Goal: Information Seeking & Learning: Check status

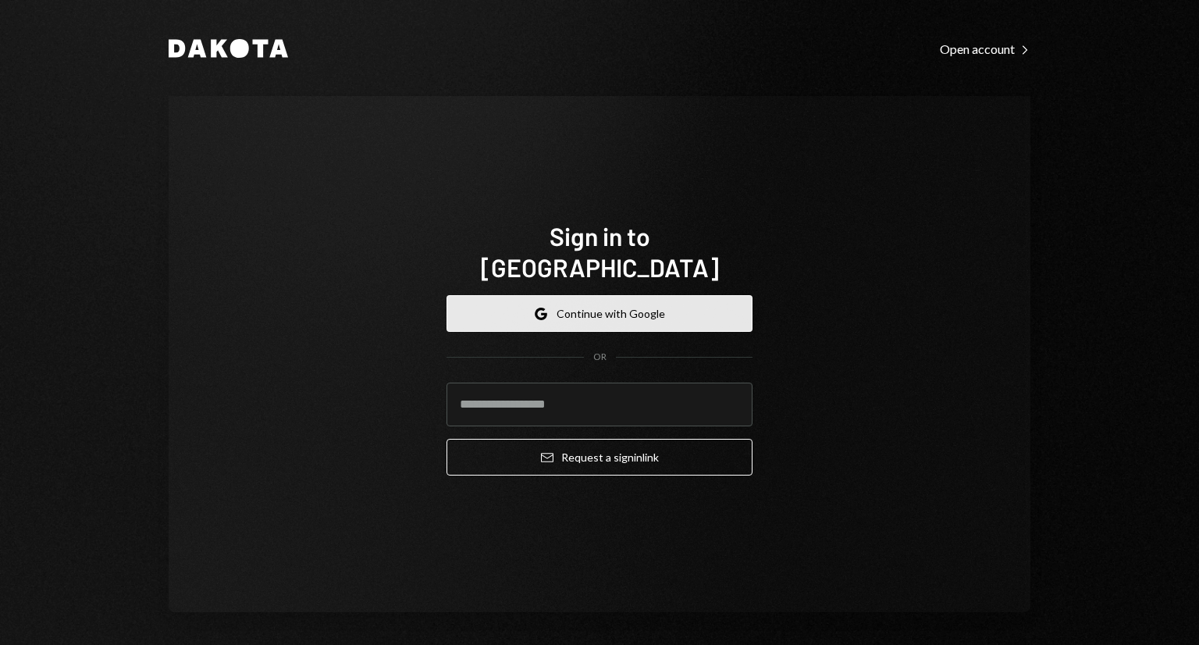
click at [564, 304] on button "Google Continue with Google" at bounding box center [599, 313] width 306 height 37
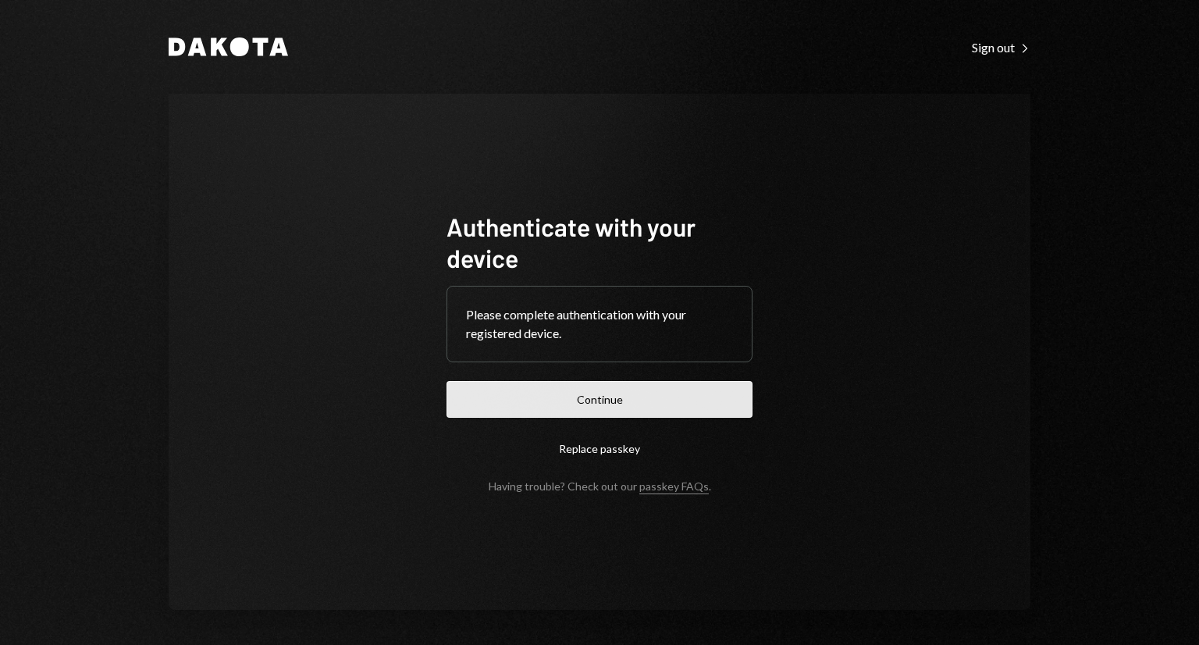
click at [668, 403] on button "Continue" at bounding box center [599, 399] width 306 height 37
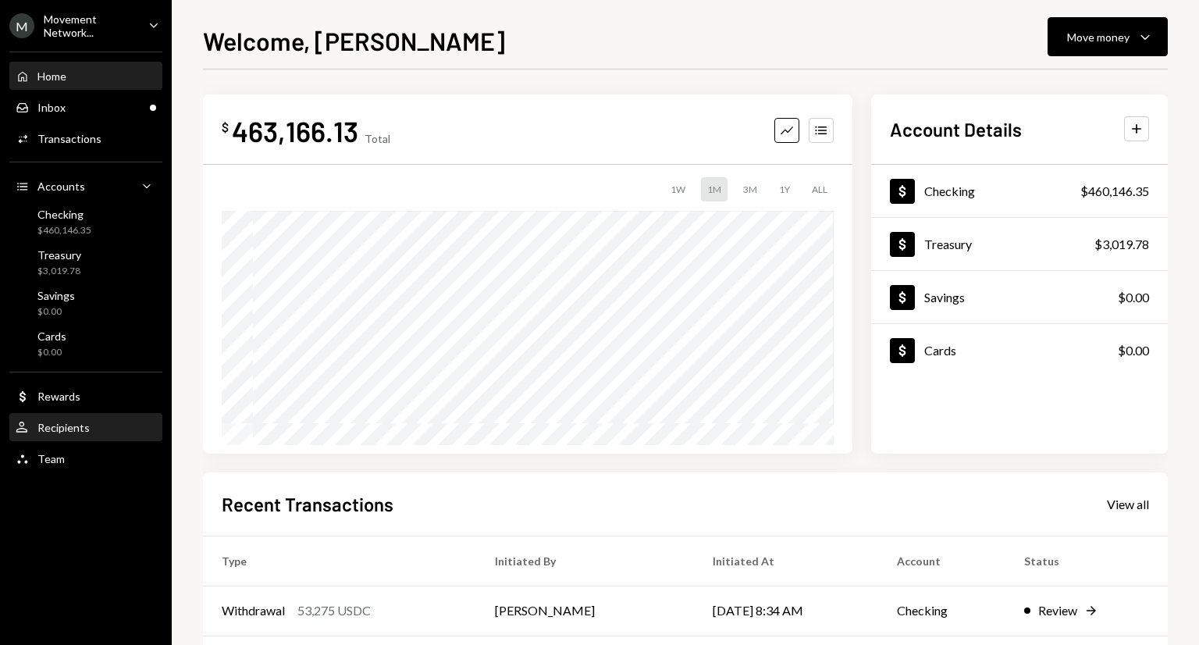
click at [88, 415] on div "User Recipients" at bounding box center [86, 427] width 140 height 27
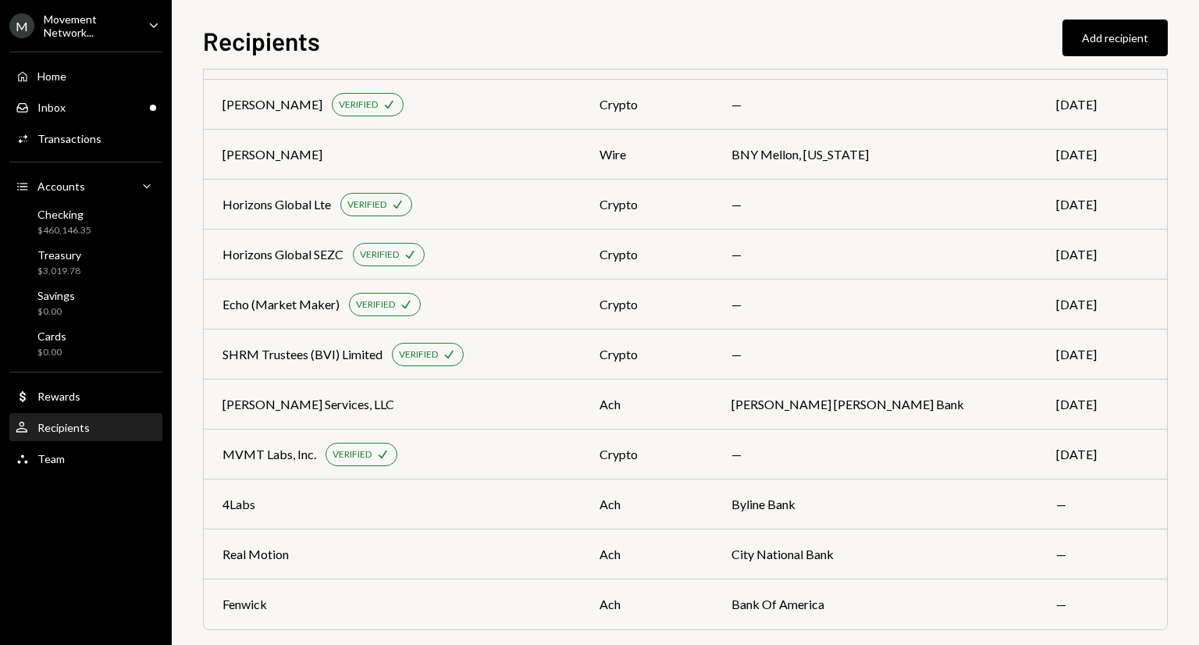
scroll to position [1480, 0]
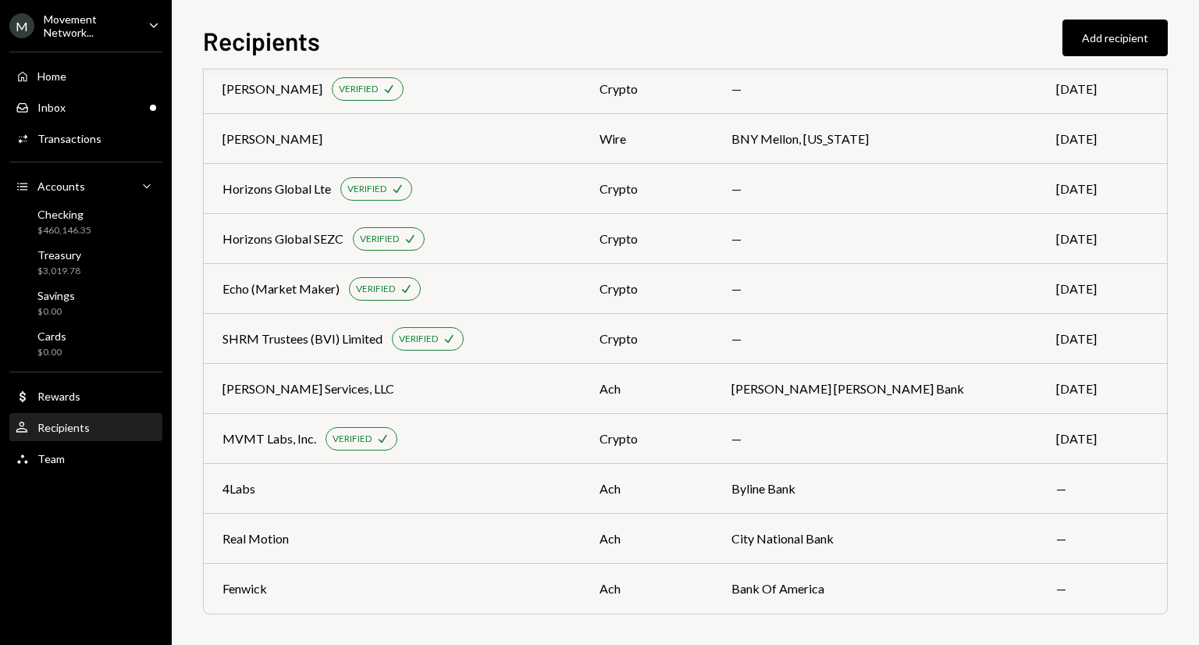
click at [105, 91] on div "Home Home Inbox Inbox Activities Transactions Accounts Accounts Caret Down Chec…" at bounding box center [86, 258] width 172 height 433
click at [102, 101] on div "Inbox Inbox" at bounding box center [86, 108] width 140 height 14
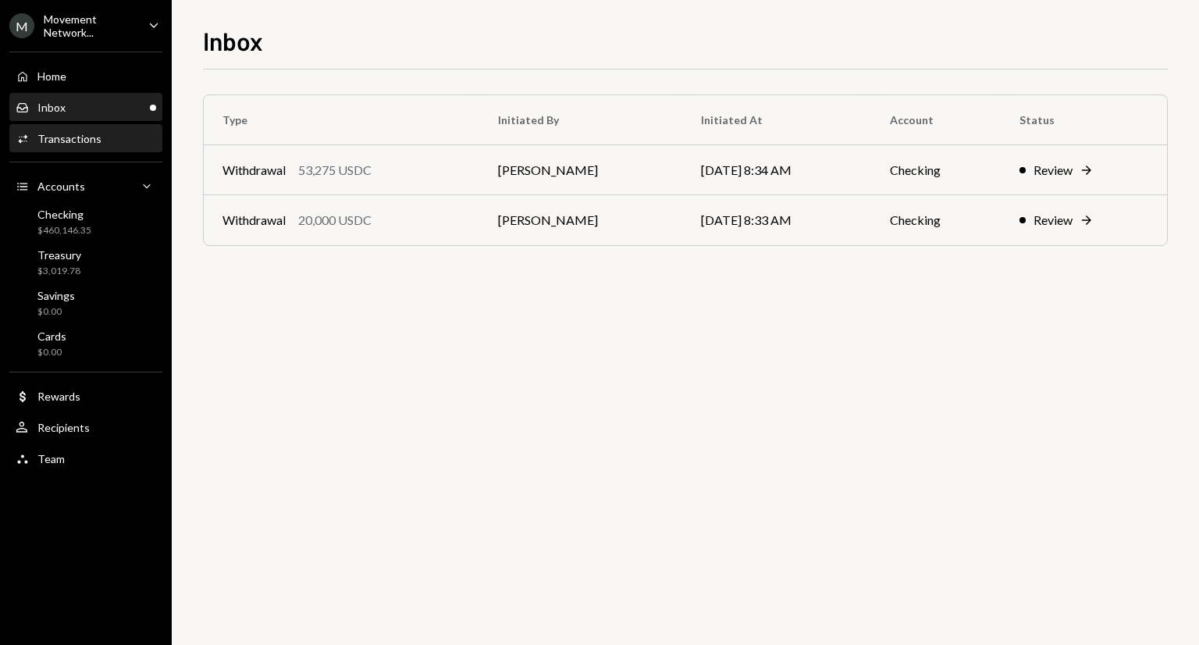
click at [112, 144] on div "Activities Transactions" at bounding box center [86, 139] width 140 height 14
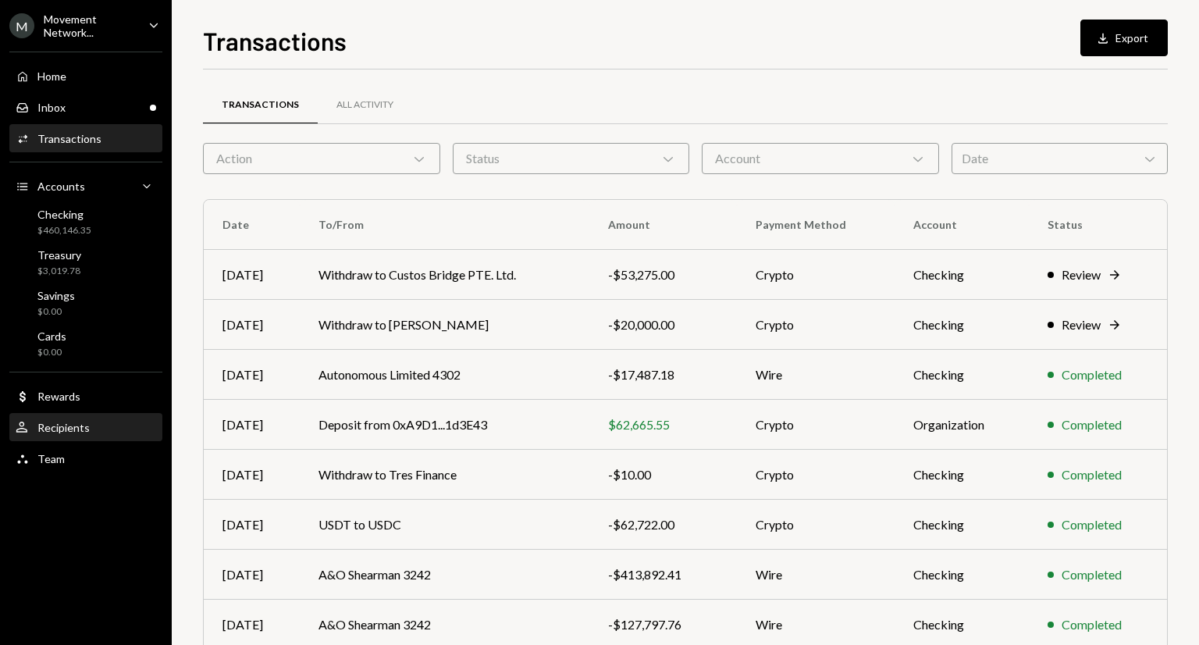
click at [91, 432] on div "User Recipients" at bounding box center [86, 428] width 140 height 14
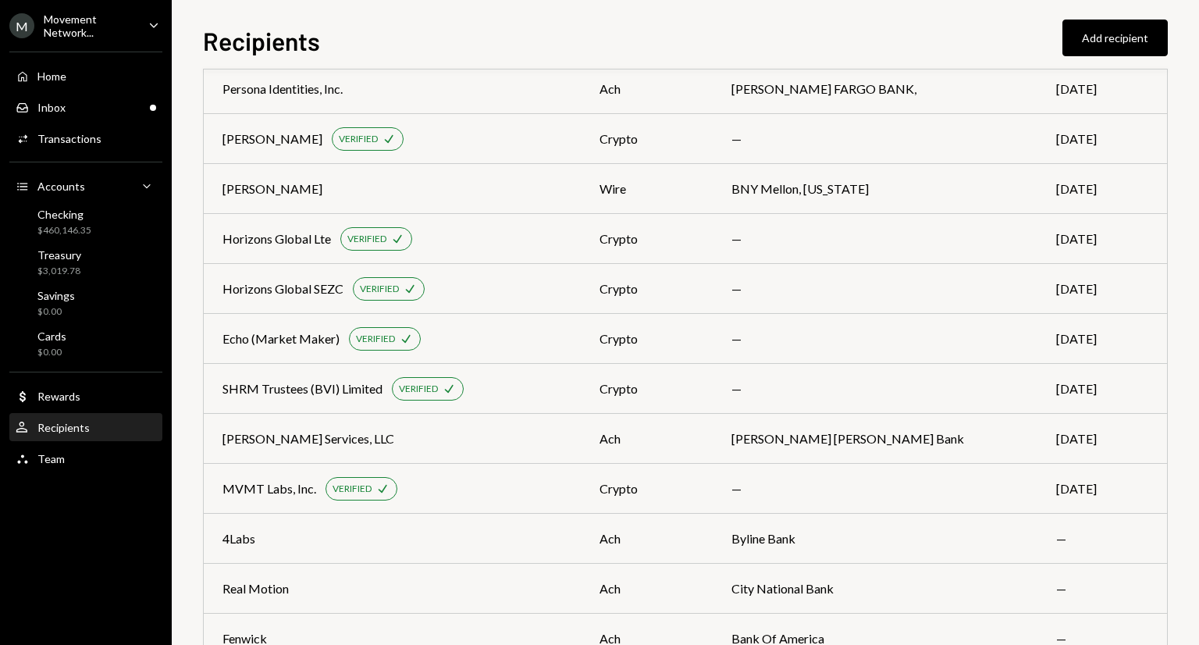
scroll to position [1477, 0]
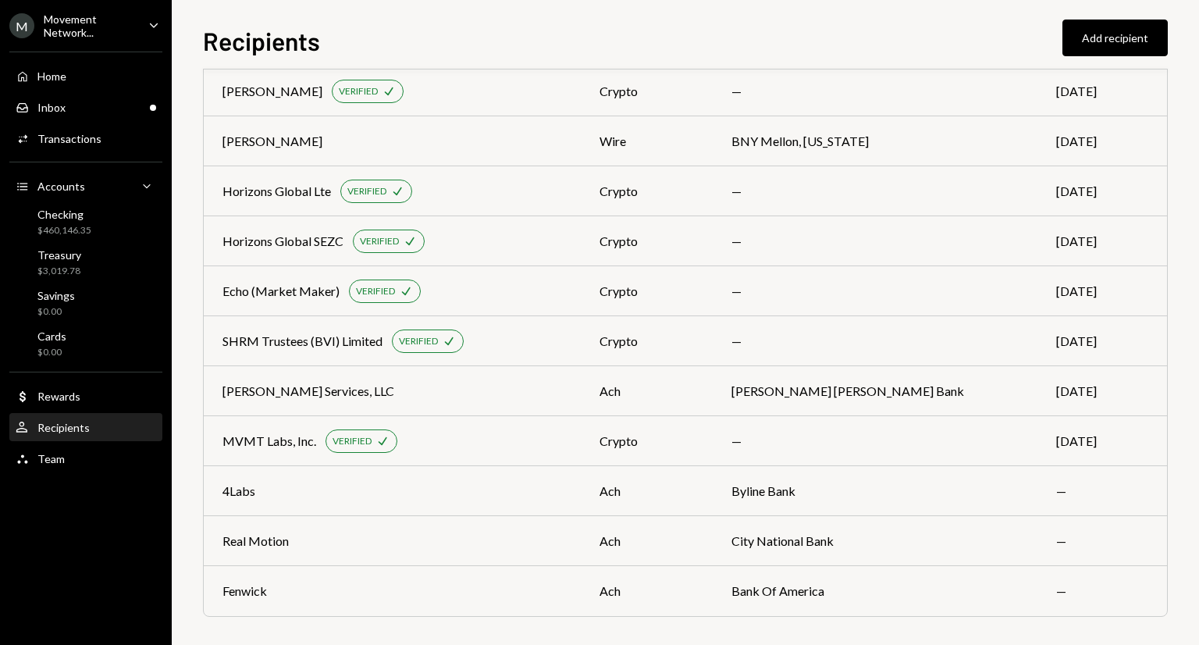
click at [105, 38] on div "Movement Network..." at bounding box center [90, 25] width 92 height 27
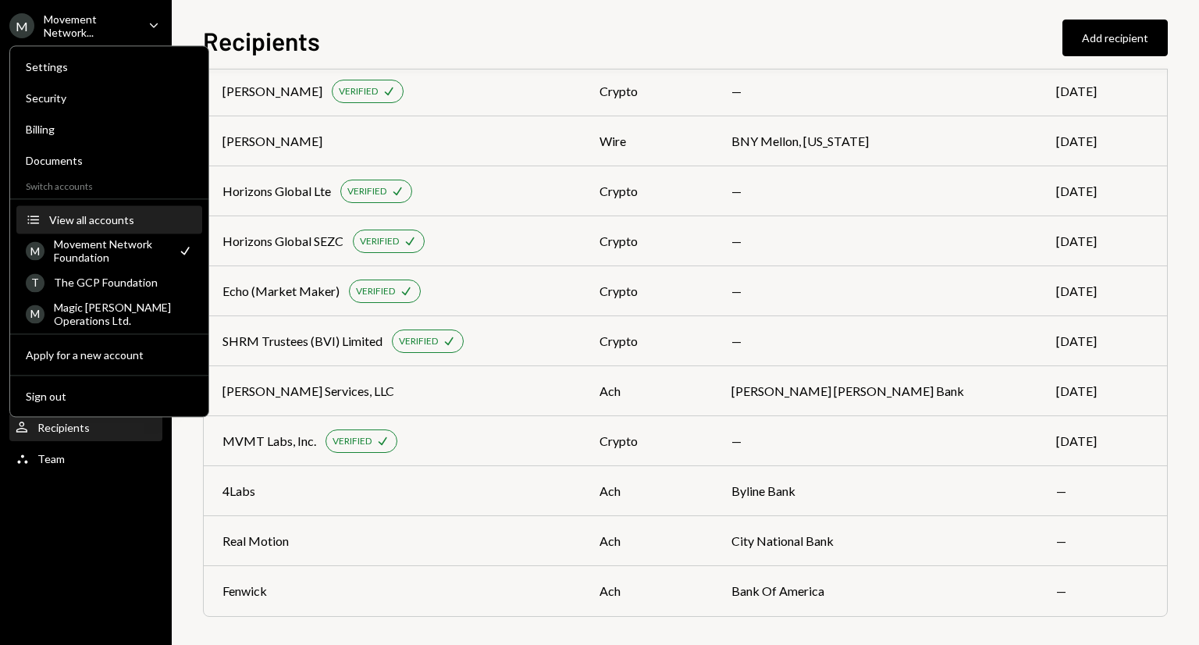
click at [84, 225] on div "View all accounts" at bounding box center [121, 219] width 144 height 13
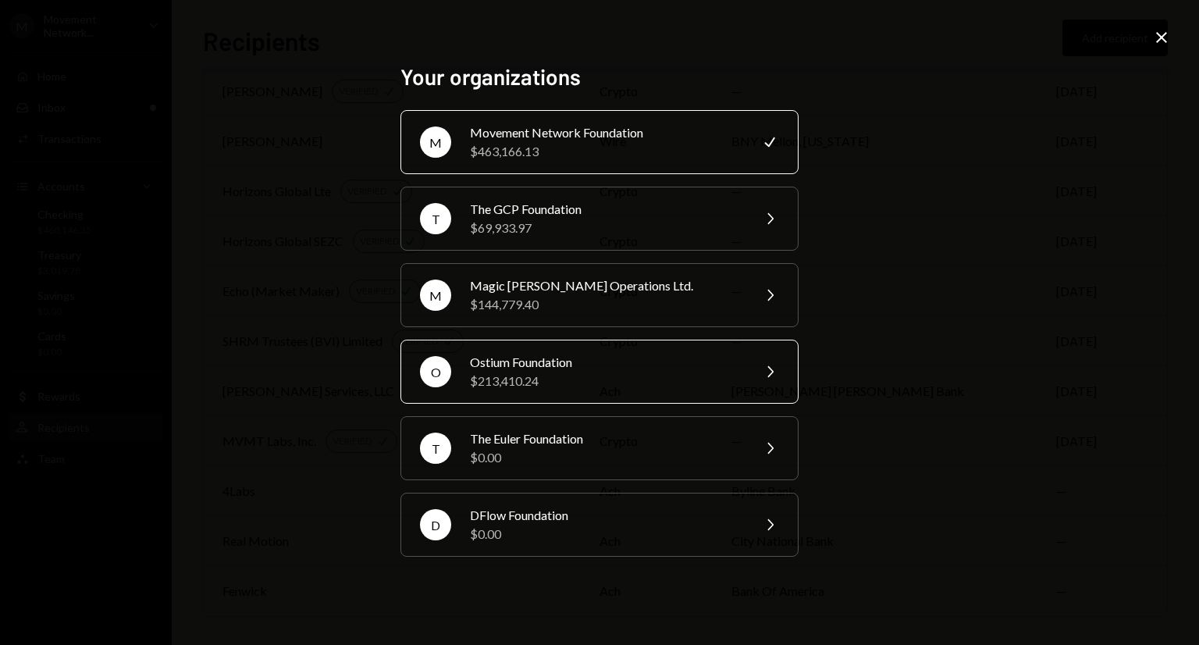
click at [509, 357] on div "Ostium Foundation" at bounding box center [606, 362] width 272 height 19
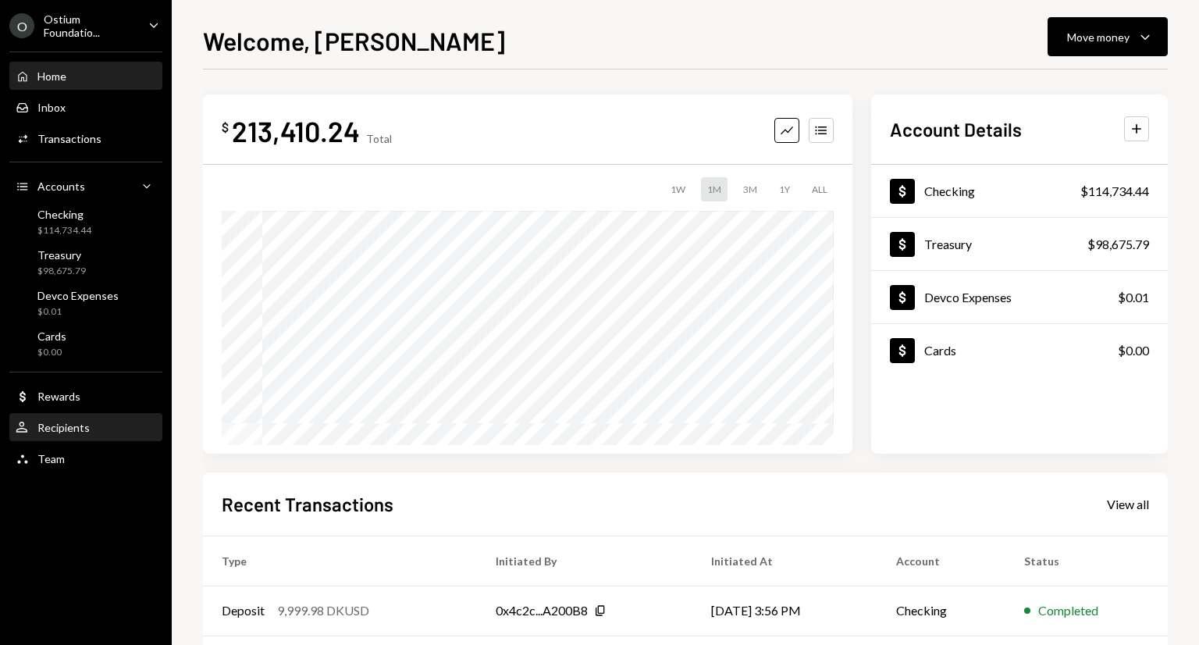
click at [93, 433] on div "User Recipients" at bounding box center [86, 428] width 140 height 14
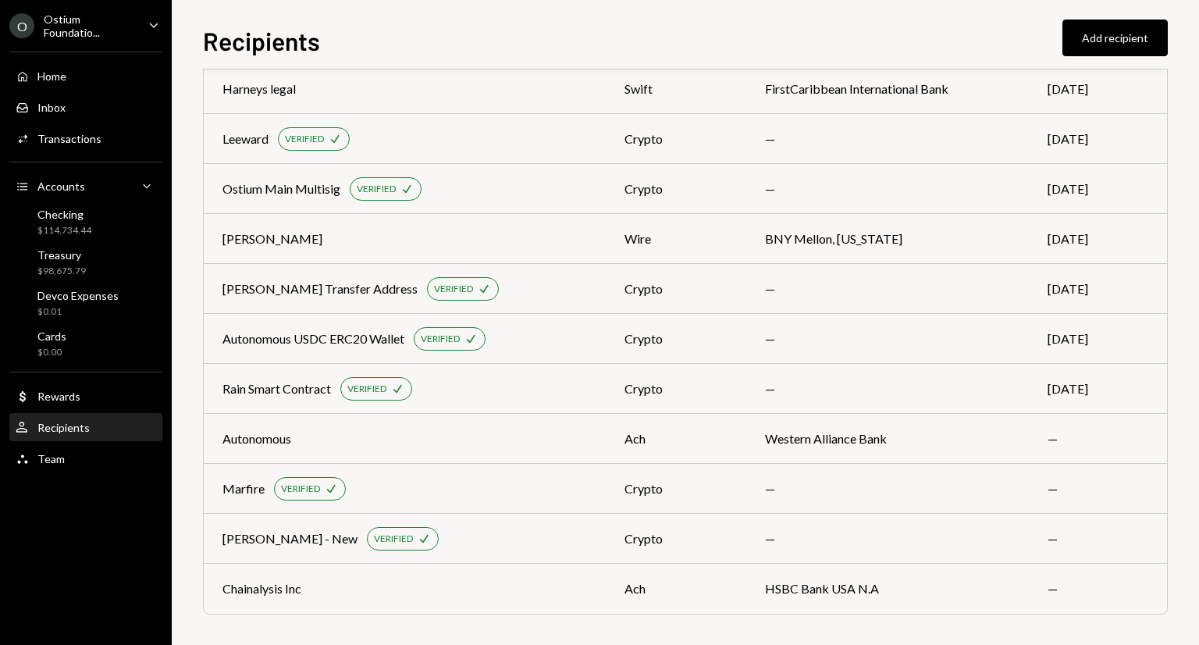
scroll to position [130, 0]
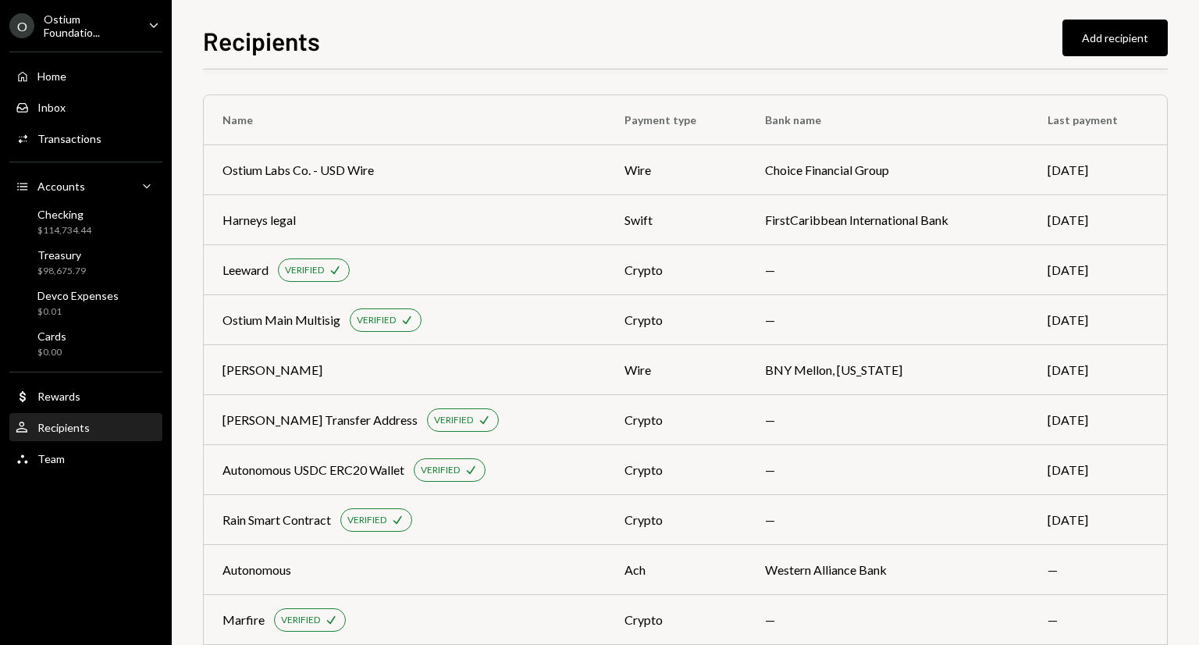
click at [48, 34] on div "Ostium Foundatio..." at bounding box center [90, 25] width 92 height 27
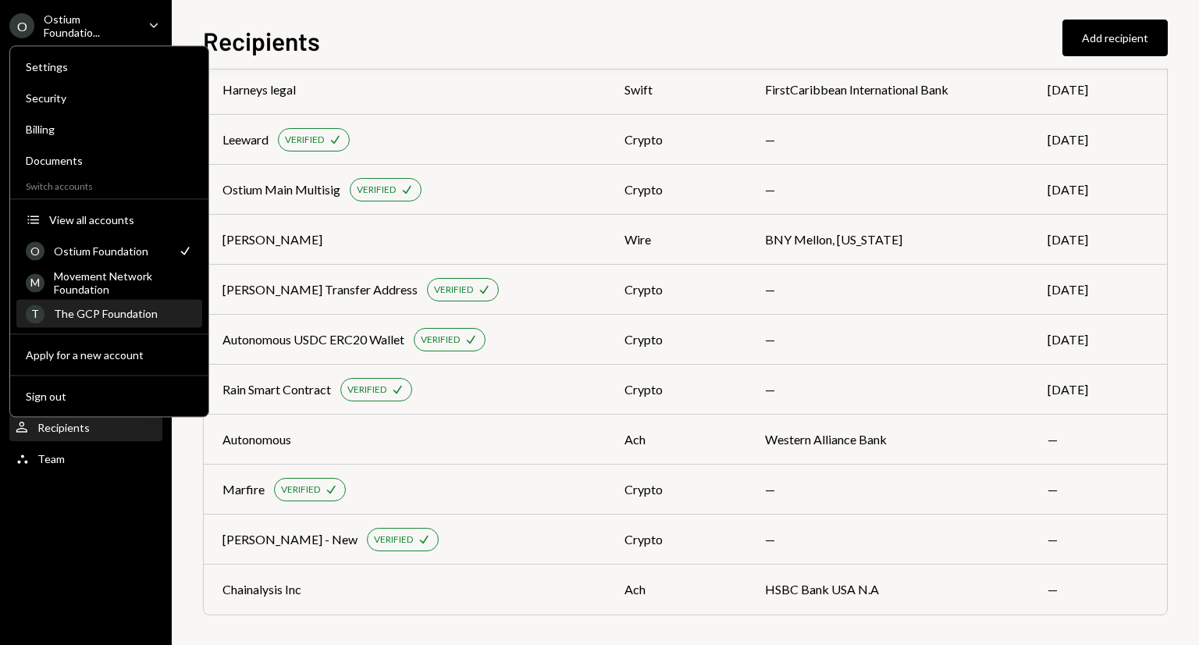
click at [99, 311] on div "The GCP Foundation" at bounding box center [123, 313] width 139 height 13
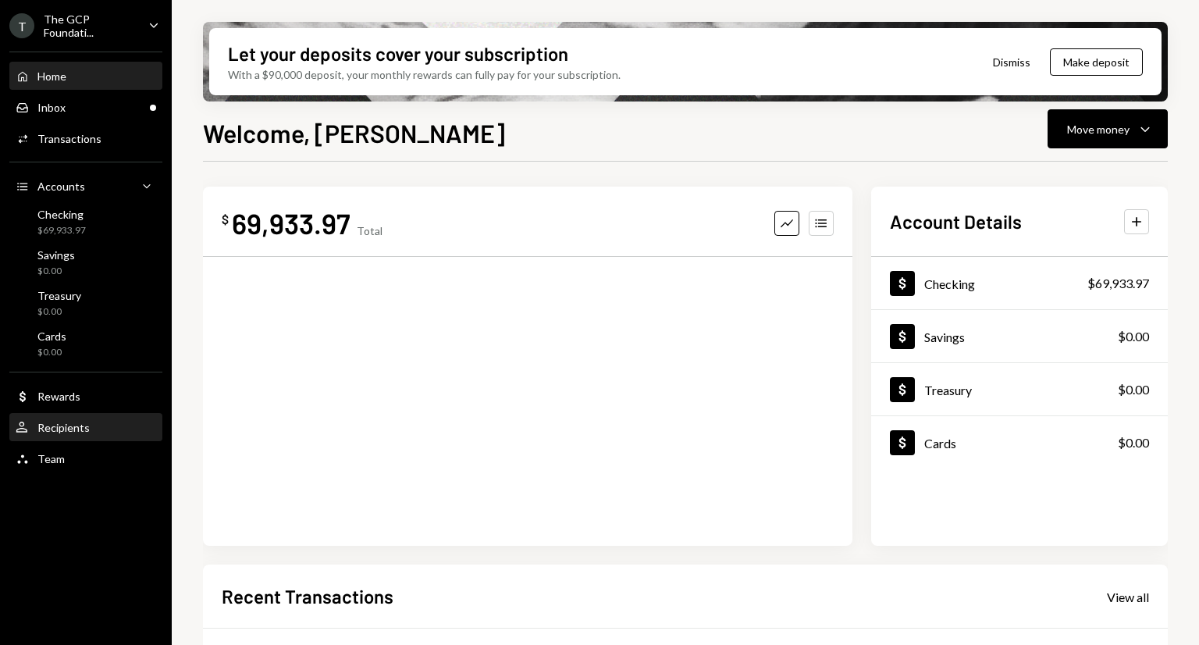
click at [84, 435] on div "User Recipients" at bounding box center [86, 427] width 140 height 27
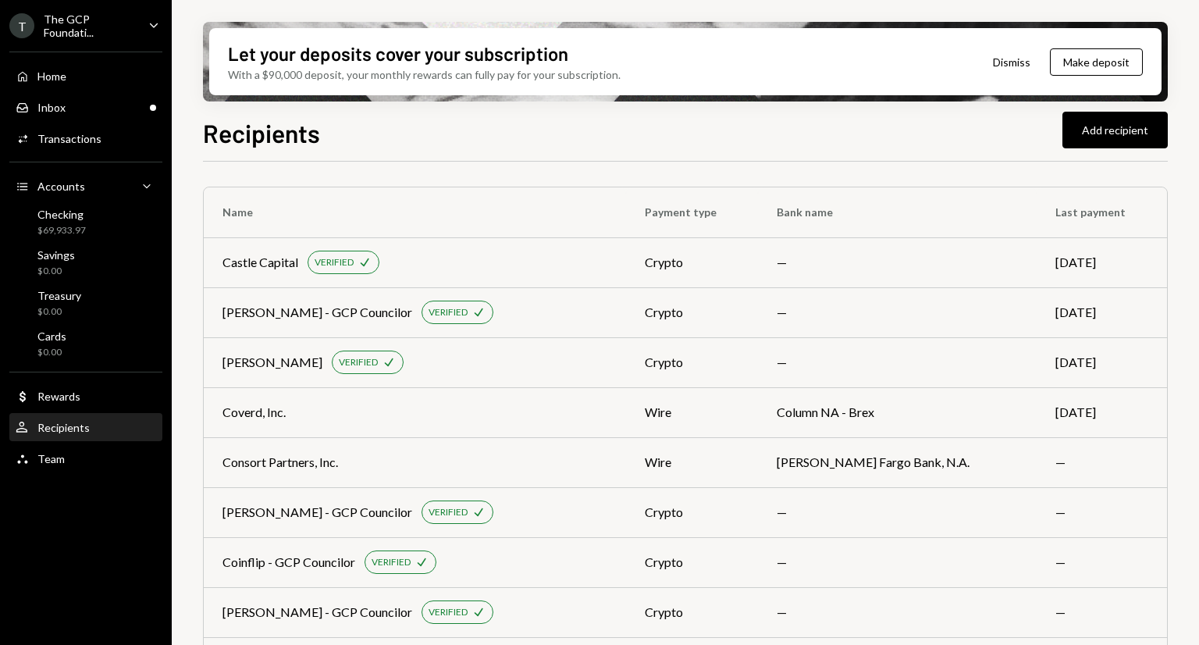
click at [134, 34] on div "The GCP Foundati..." at bounding box center [90, 25] width 92 height 27
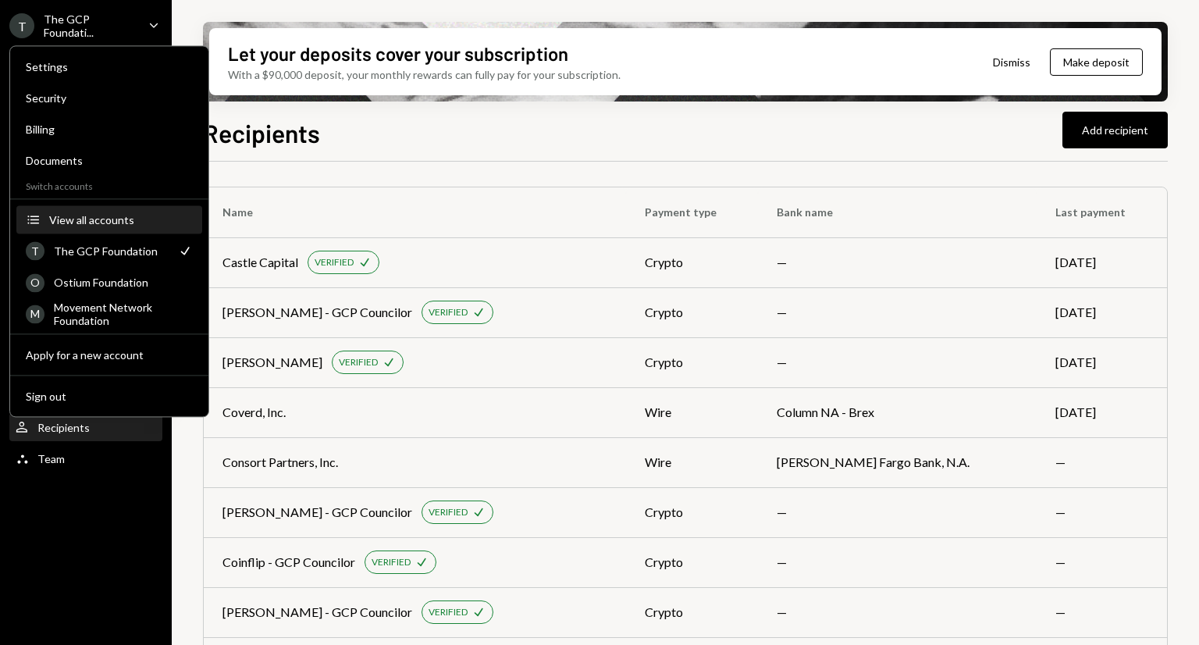
click at [87, 226] on div "View all accounts" at bounding box center [121, 219] width 144 height 13
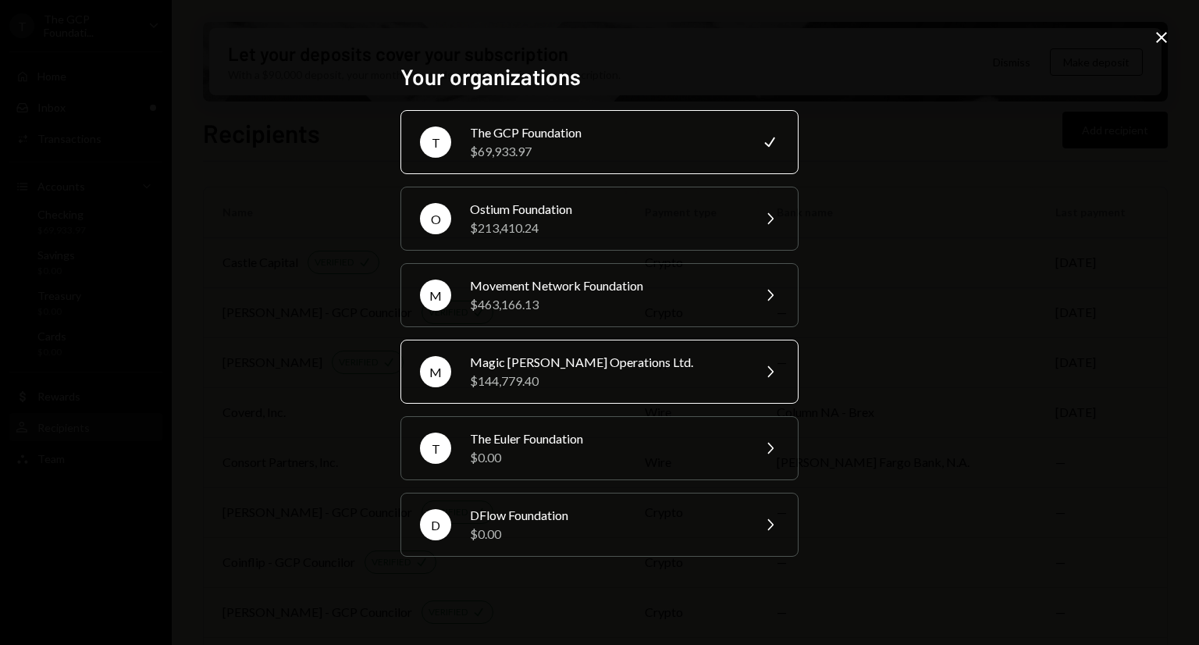
click at [553, 390] on div "M Magic Newton Operations Ltd. $144,779.40 Chevron Right" at bounding box center [599, 371] width 398 height 64
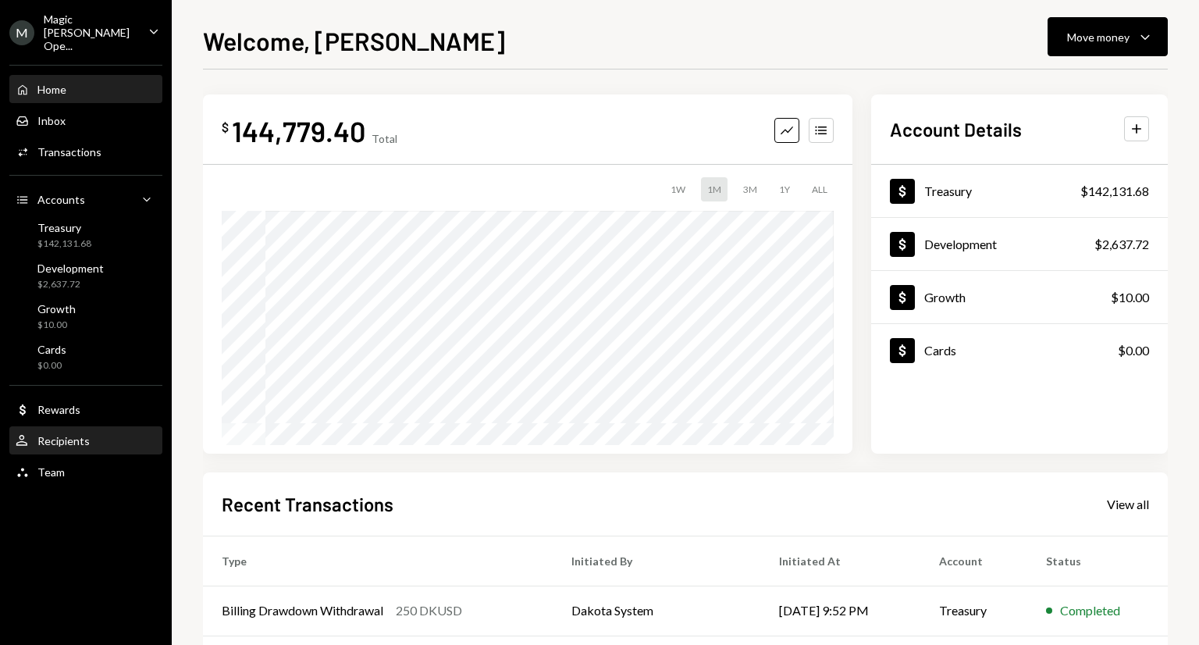
click at [78, 428] on div "User Recipients" at bounding box center [86, 441] width 140 height 27
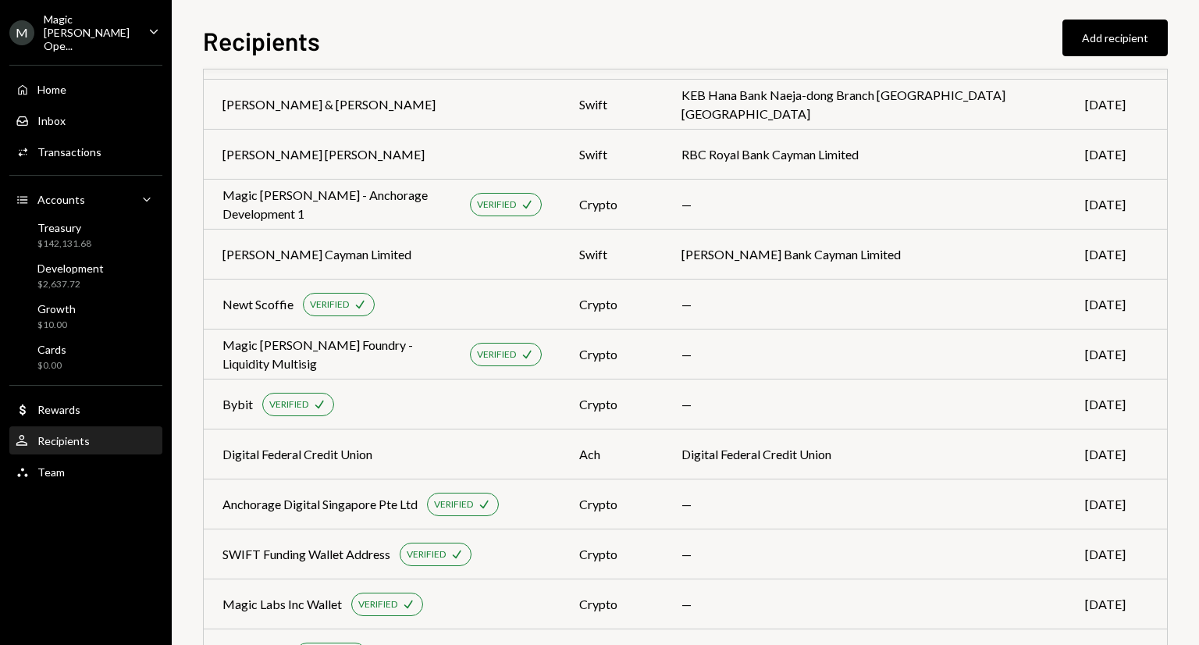
scroll to position [565, 0]
click at [140, 20] on div "M Magic Newton Ope... Caret Down" at bounding box center [86, 32] width 172 height 40
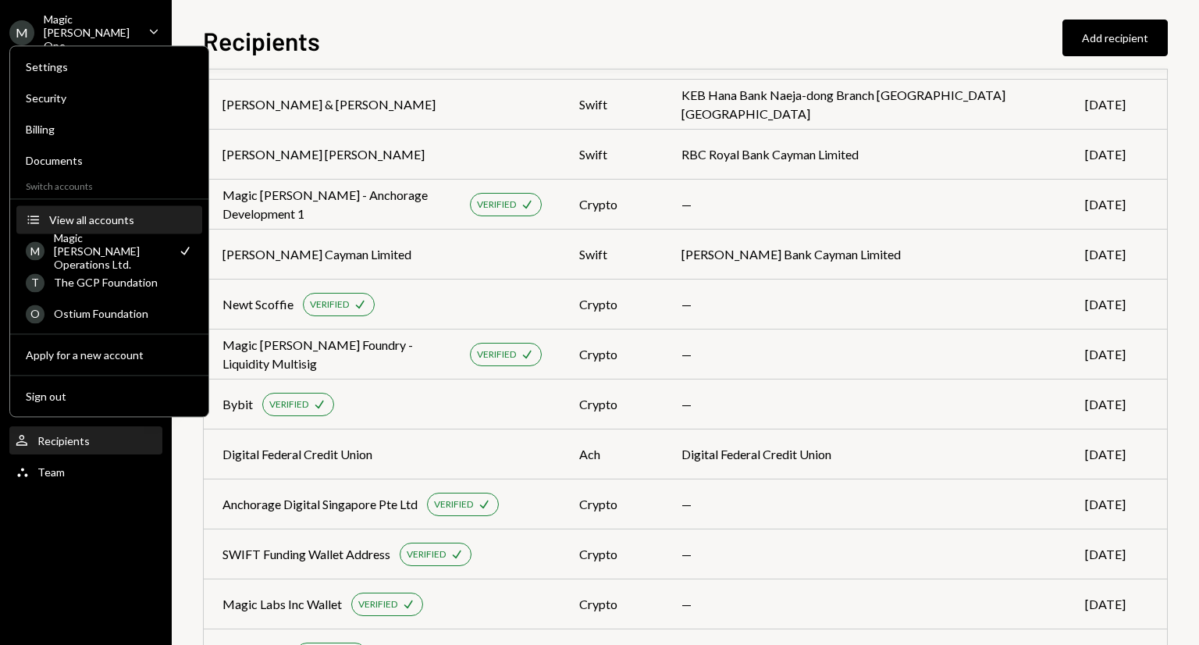
click at [96, 221] on div "View all accounts" at bounding box center [121, 219] width 144 height 13
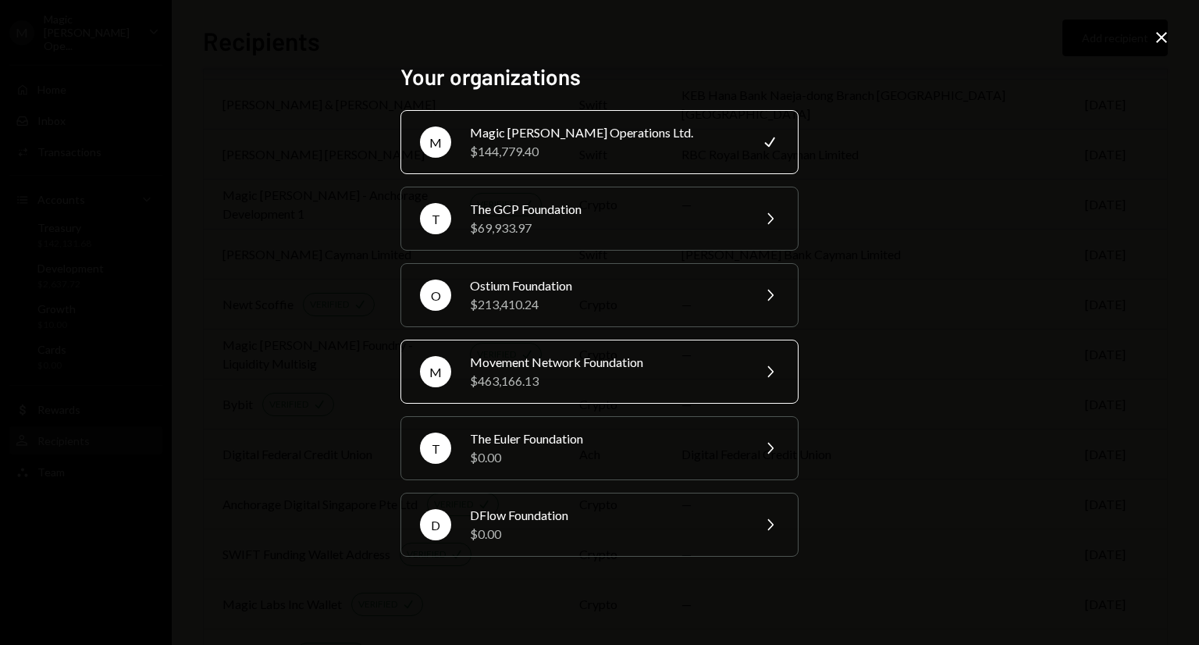
click at [559, 375] on div "$463,166.13" at bounding box center [606, 380] width 272 height 19
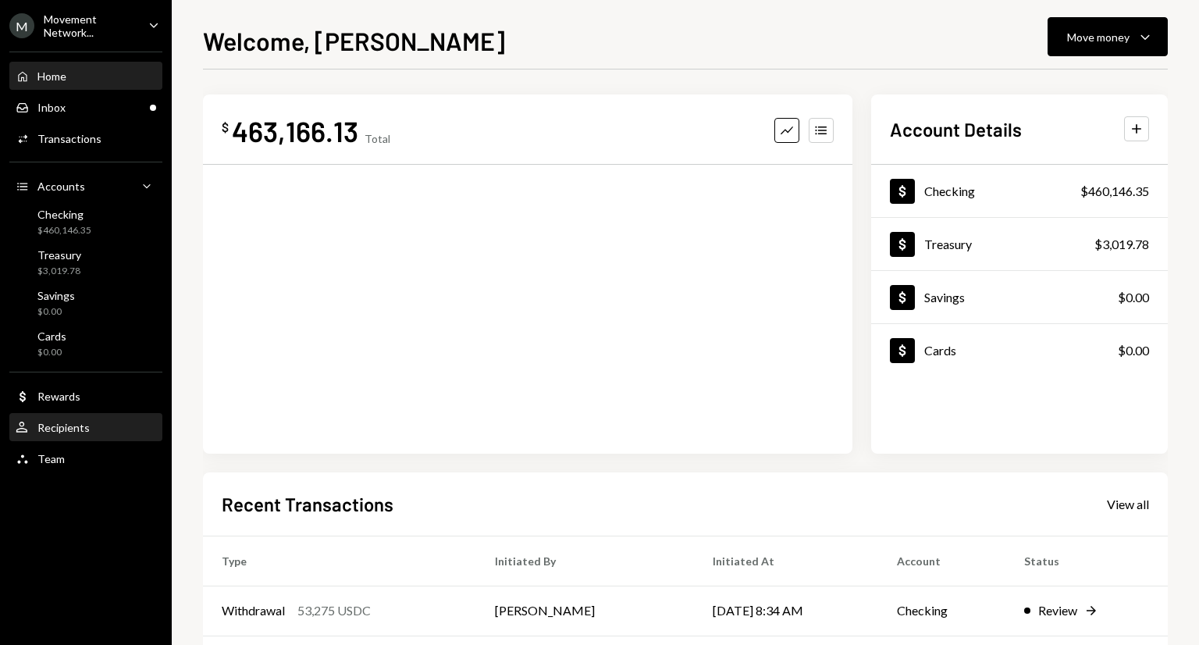
click at [80, 428] on div "Recipients" at bounding box center [63, 427] width 52 height 13
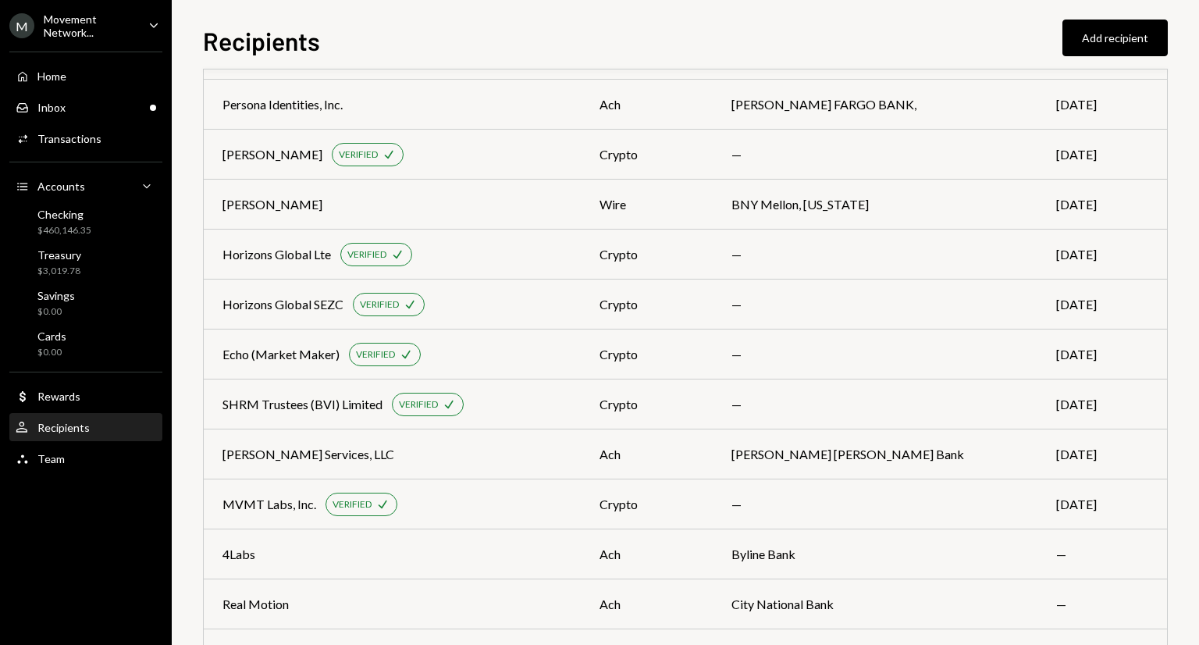
scroll to position [1480, 0]
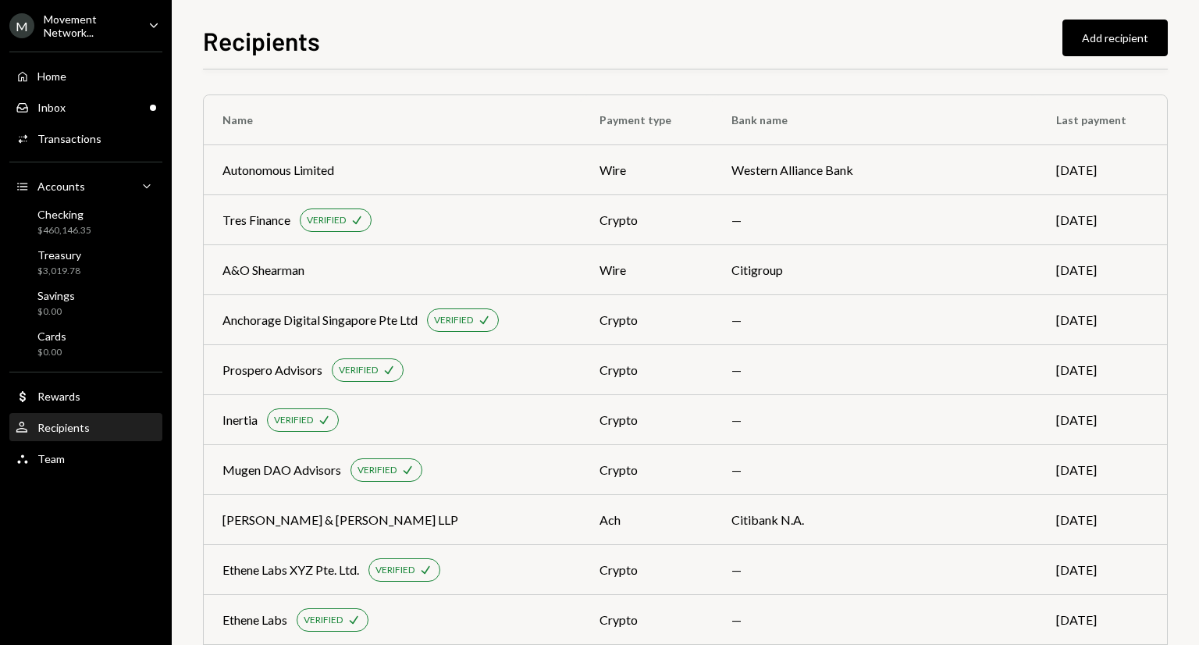
scroll to position [1480, 0]
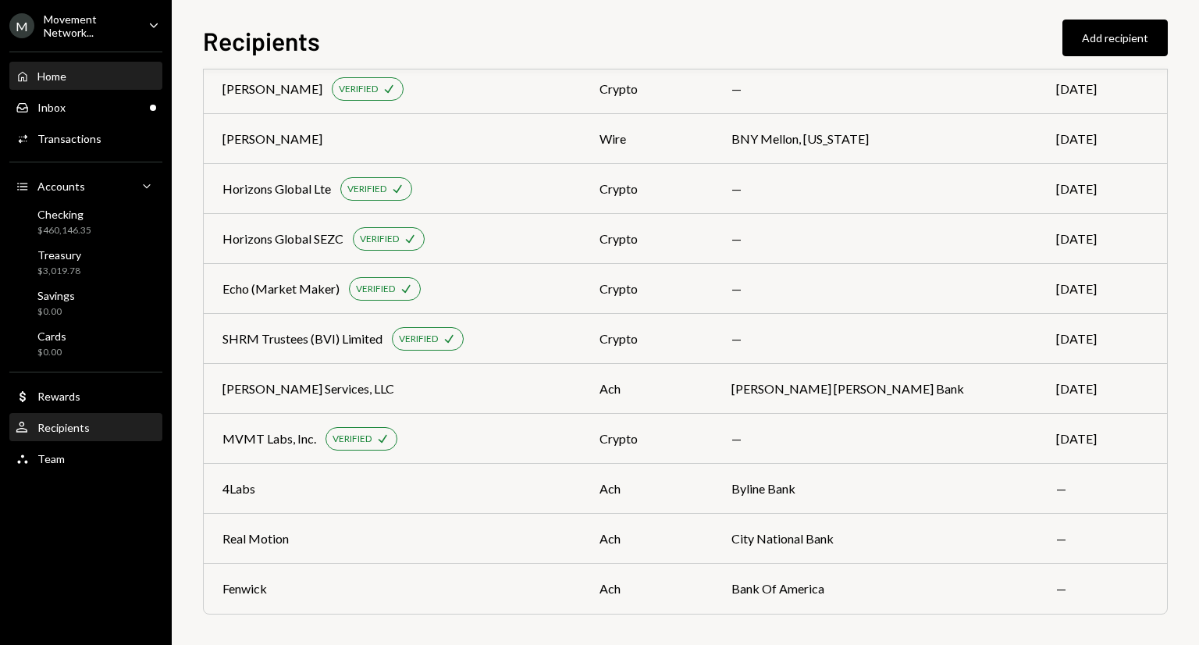
click at [98, 80] on div "Home Home" at bounding box center [86, 76] width 140 height 14
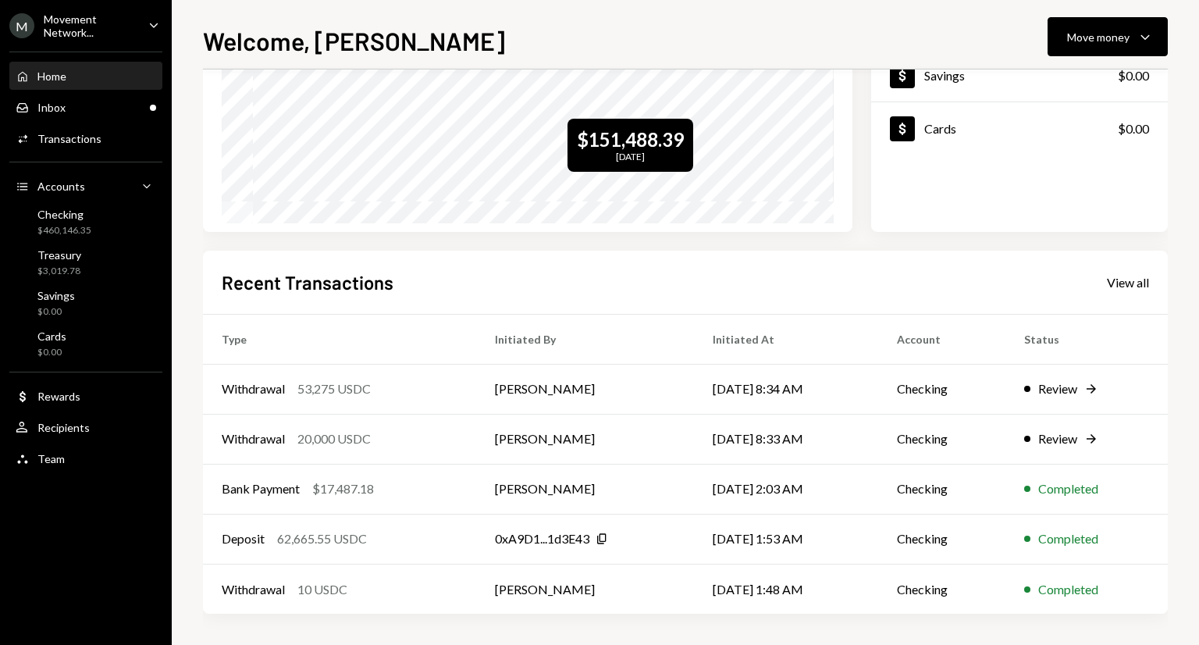
scroll to position [221, 0]
click at [773, 594] on td "[DATE] 1:48 AM" at bounding box center [786, 589] width 185 height 50
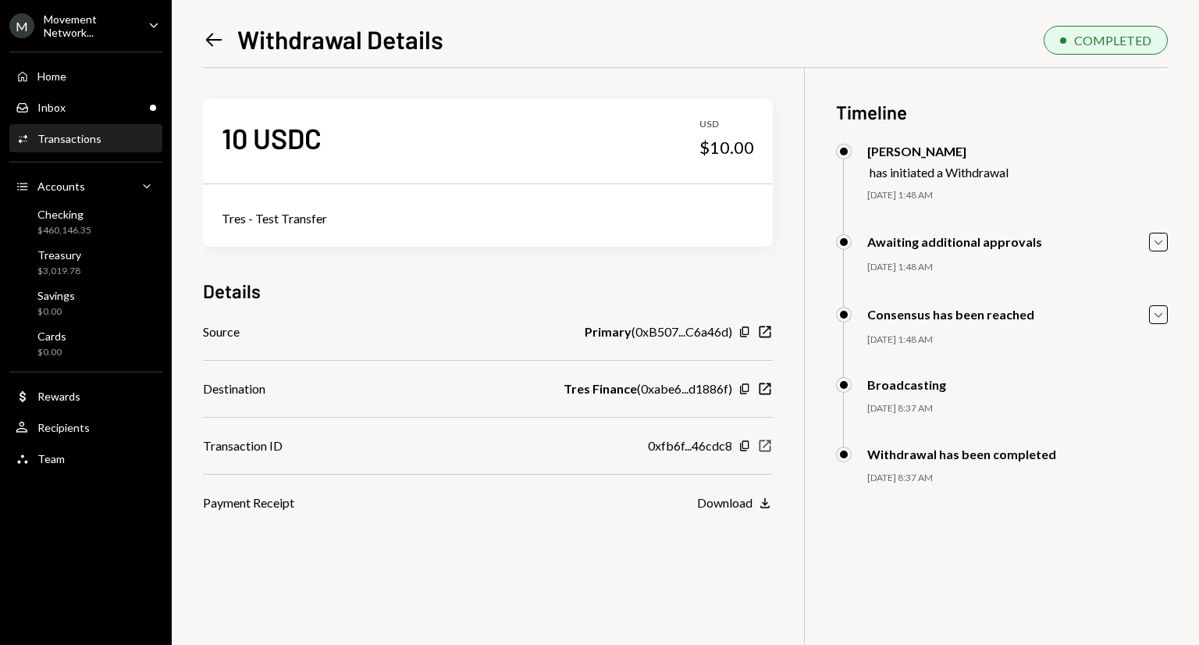
click at [765, 444] on icon "button" at bounding box center [765, 445] width 12 height 12
click at [77, 98] on div "Inbox Inbox" at bounding box center [86, 107] width 140 height 27
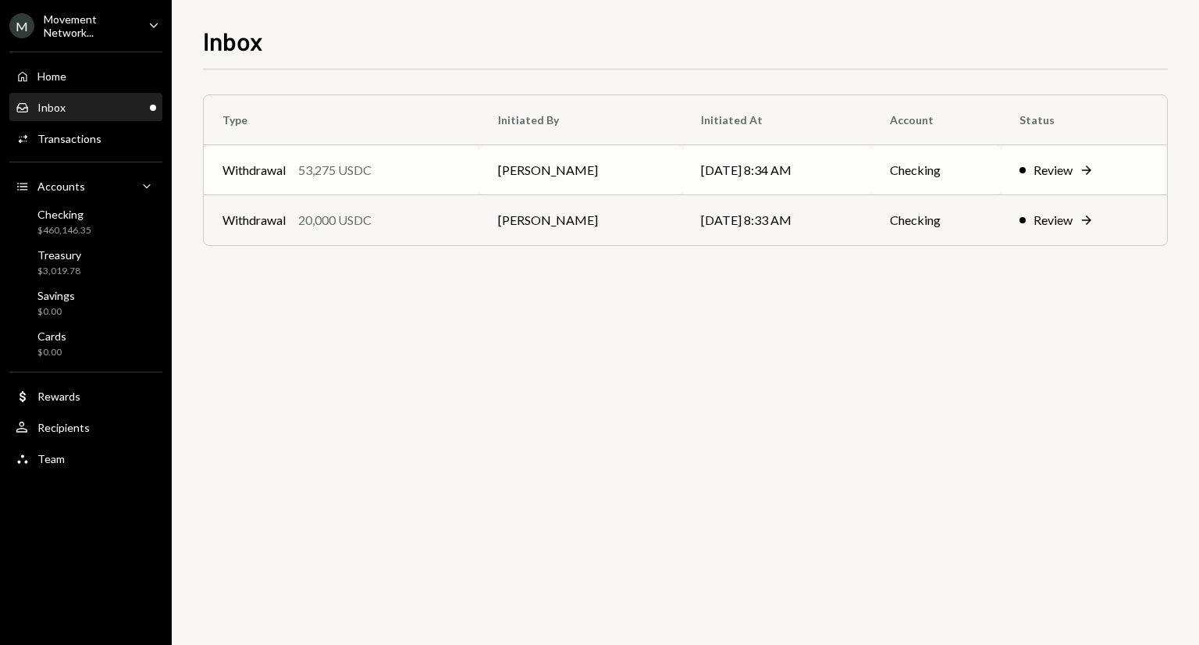
click at [378, 176] on div "Withdrawal 53,275 USDC" at bounding box center [341, 170] width 238 height 19
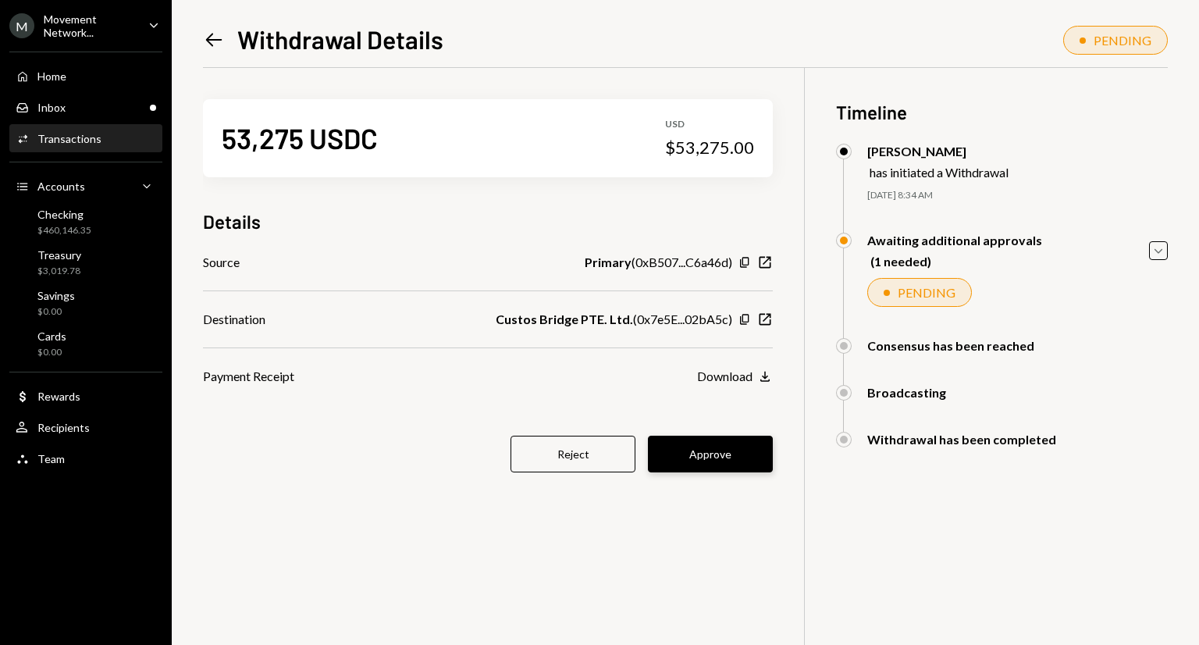
click at [723, 457] on button "Approve" at bounding box center [710, 453] width 125 height 37
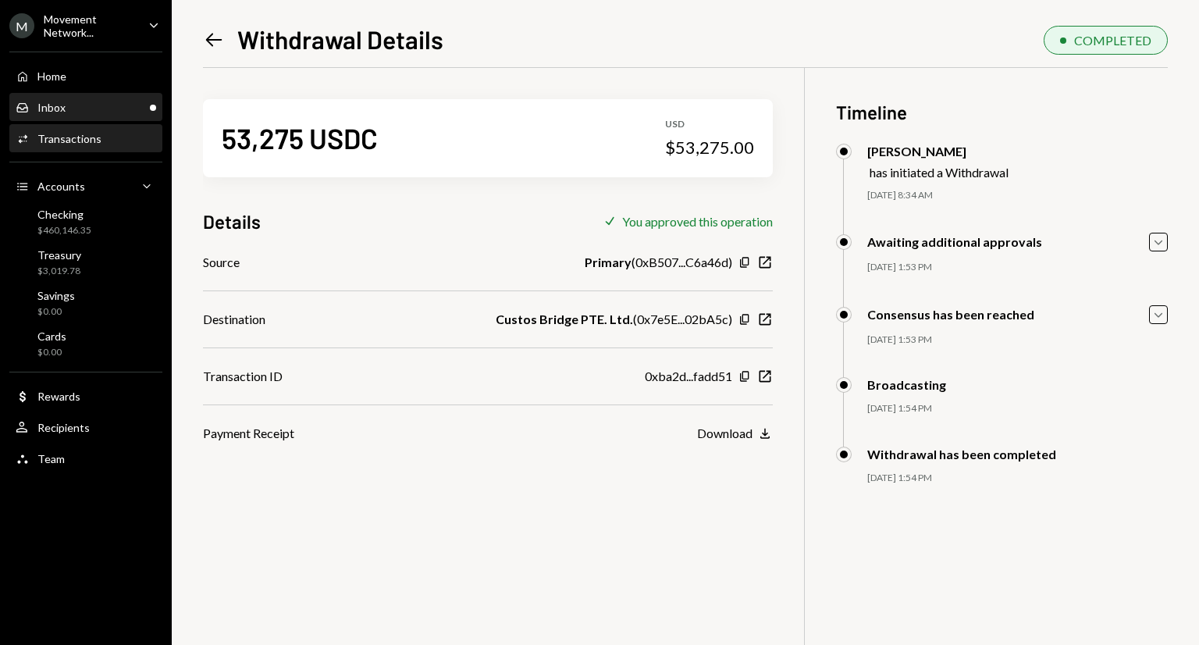
click at [92, 112] on div "Inbox Inbox" at bounding box center [86, 108] width 140 height 14
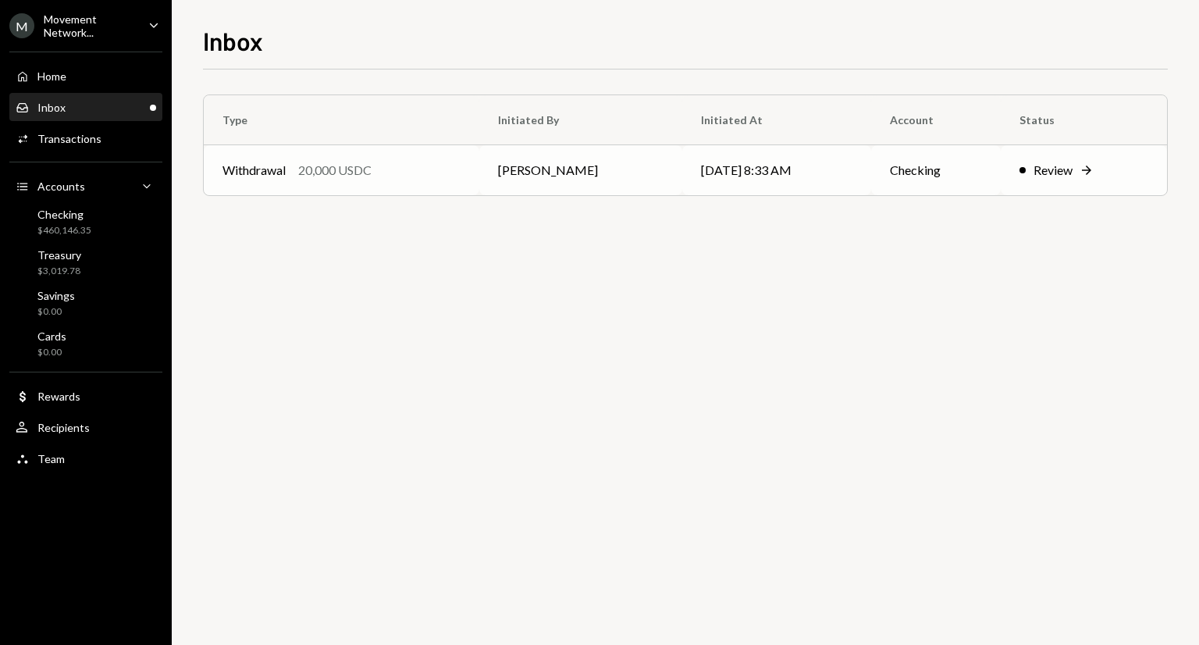
click at [512, 167] on td "[PERSON_NAME]" at bounding box center [580, 170] width 203 height 50
click at [425, 182] on td "Withdrawal 20,000 USDC" at bounding box center [341, 170] width 275 height 50
click at [1063, 163] on div "Review" at bounding box center [1052, 170] width 39 height 19
click at [1086, 183] on td "Review Right Arrow" at bounding box center [1084, 170] width 166 height 50
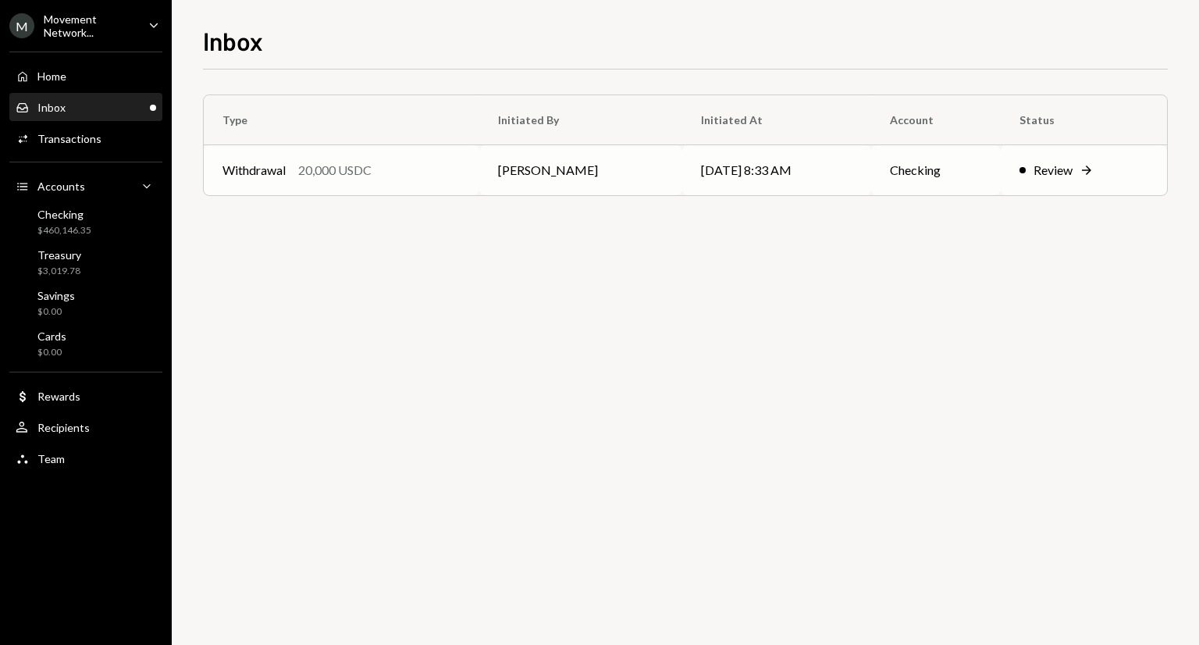
click at [1086, 183] on td "Review Right Arrow" at bounding box center [1084, 170] width 166 height 50
drag, startPoint x: 1086, startPoint y: 183, endPoint x: 1061, endPoint y: 162, distance: 33.2
click at [1061, 162] on td "Review Right Arrow" at bounding box center [1084, 170] width 166 height 50
click at [1061, 162] on div "Review" at bounding box center [1052, 170] width 39 height 19
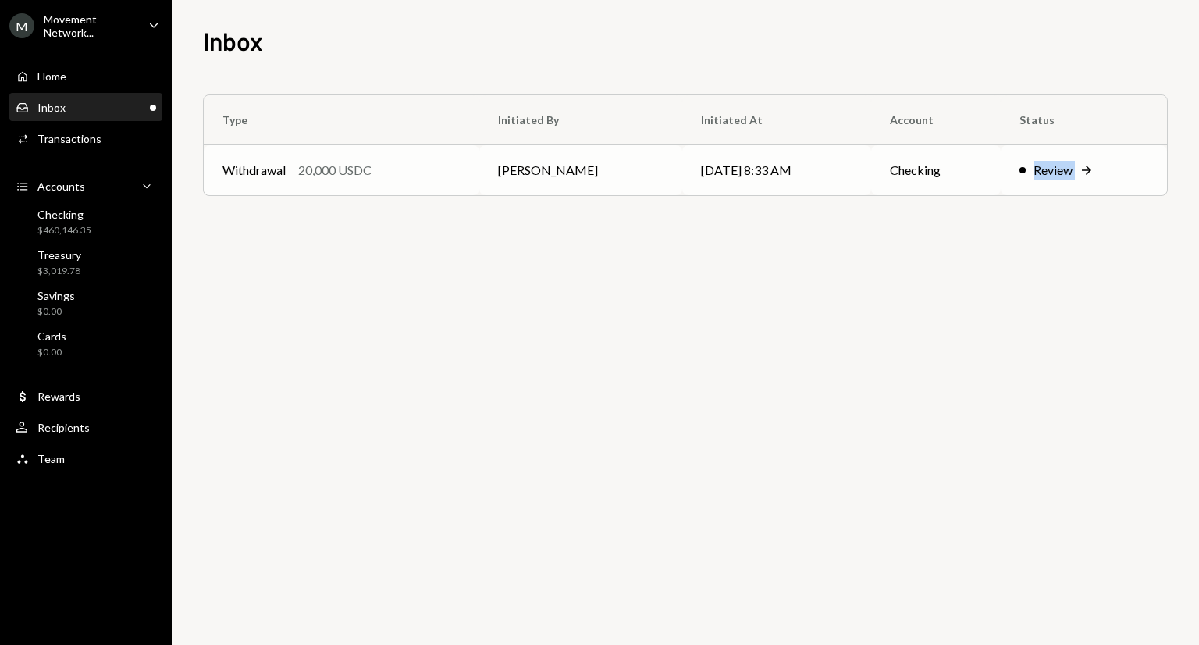
click at [1061, 162] on div "Review" at bounding box center [1052, 170] width 39 height 19
click at [38, 140] on div "Transactions" at bounding box center [69, 138] width 64 height 13
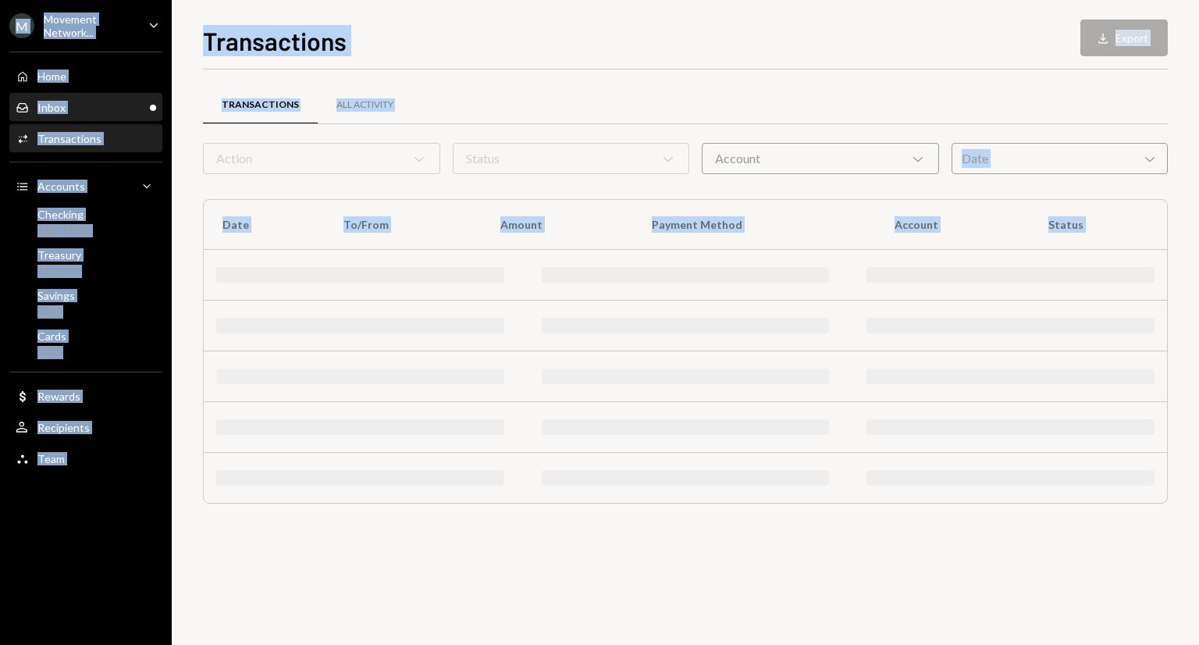
click at [67, 105] on div "Inbox Inbox" at bounding box center [86, 108] width 140 height 14
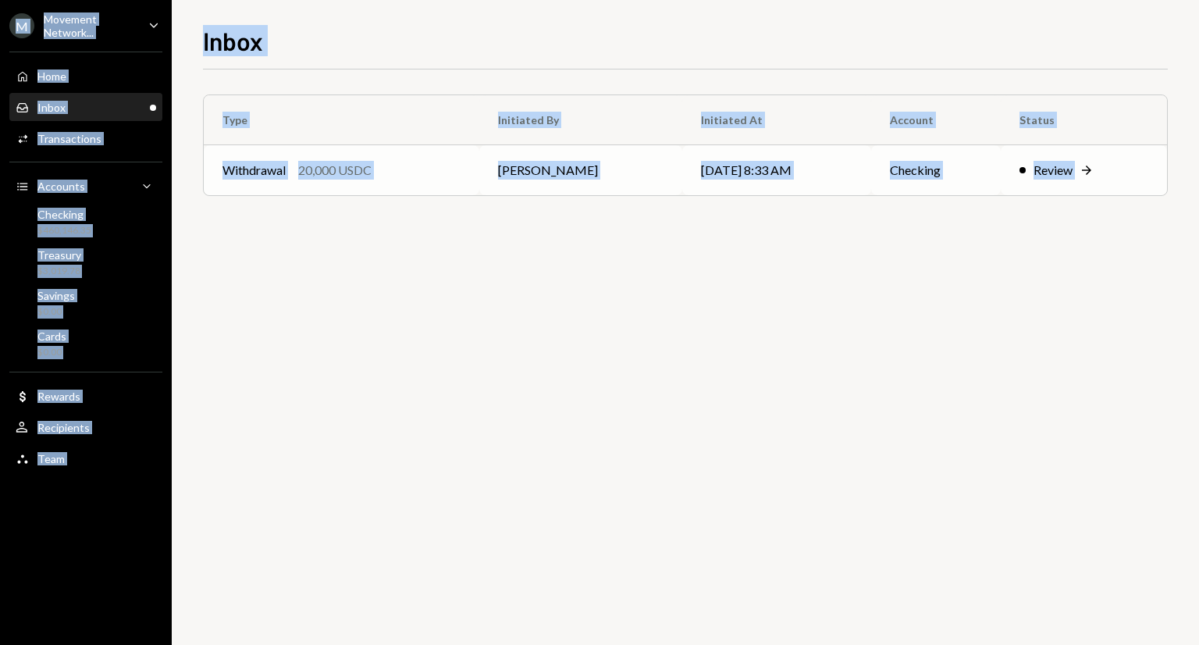
click at [1060, 173] on div "Review" at bounding box center [1052, 170] width 39 height 19
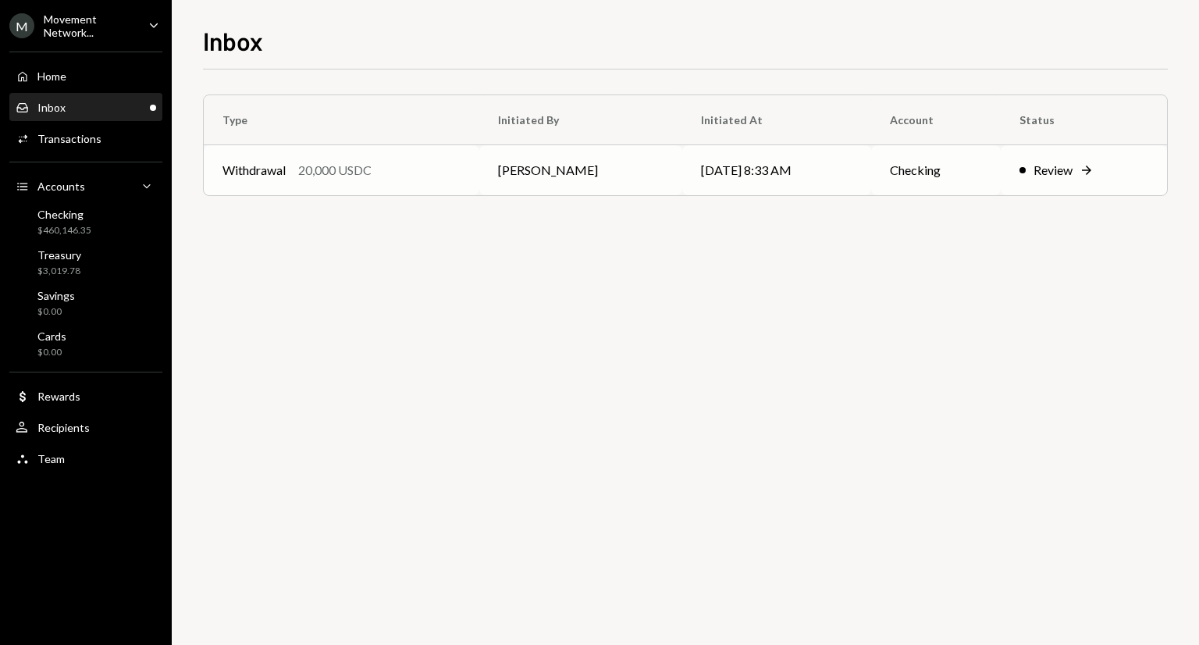
click at [1060, 173] on div "M Movement Network... Caret Down Home Home Inbox Inbox Activities Transactions …" at bounding box center [599, 322] width 1199 height 645
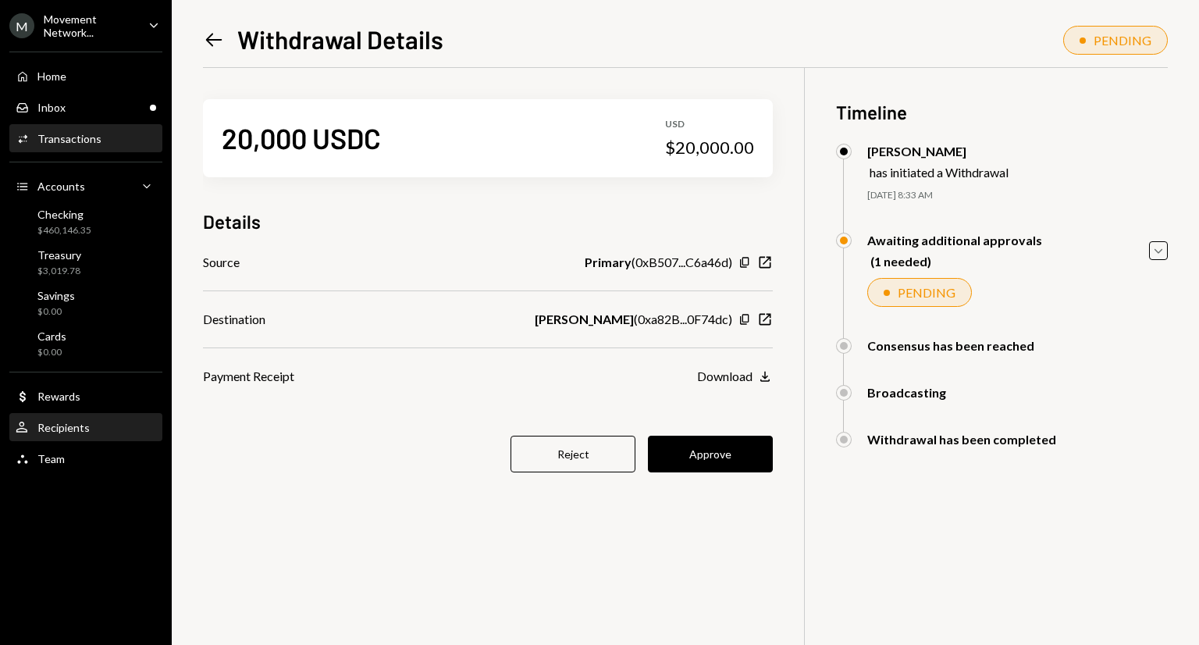
click at [92, 423] on div "User Recipients" at bounding box center [86, 428] width 140 height 14
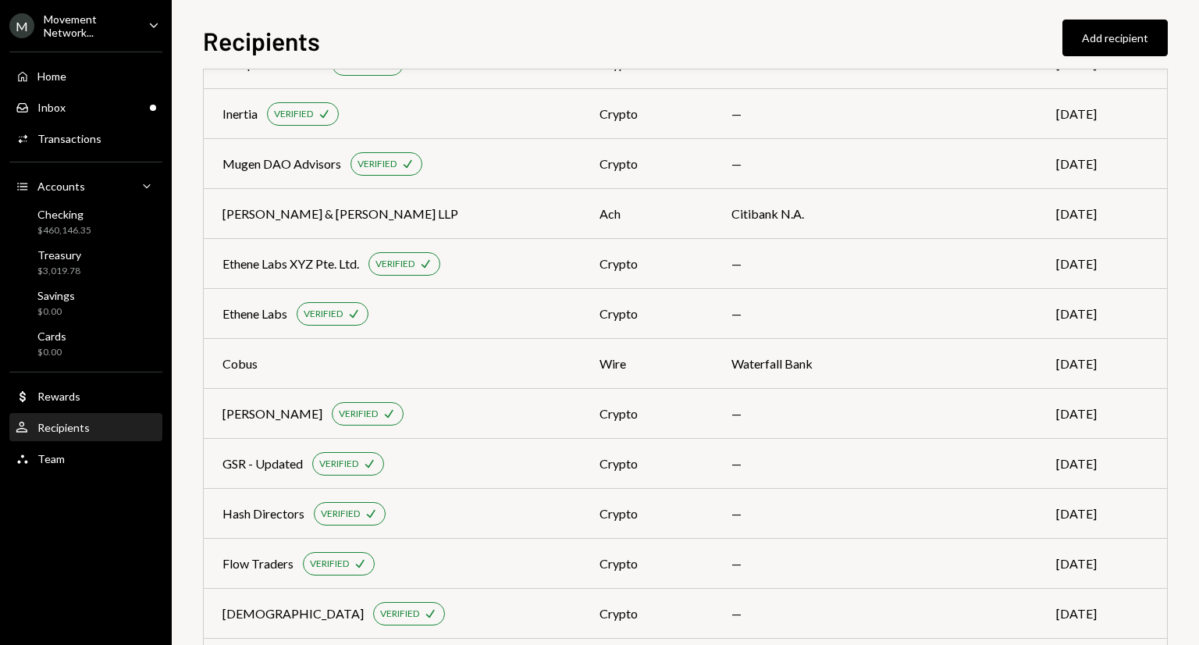
scroll to position [356, 0]
click at [62, 140] on div "Transactions" at bounding box center [69, 138] width 64 height 13
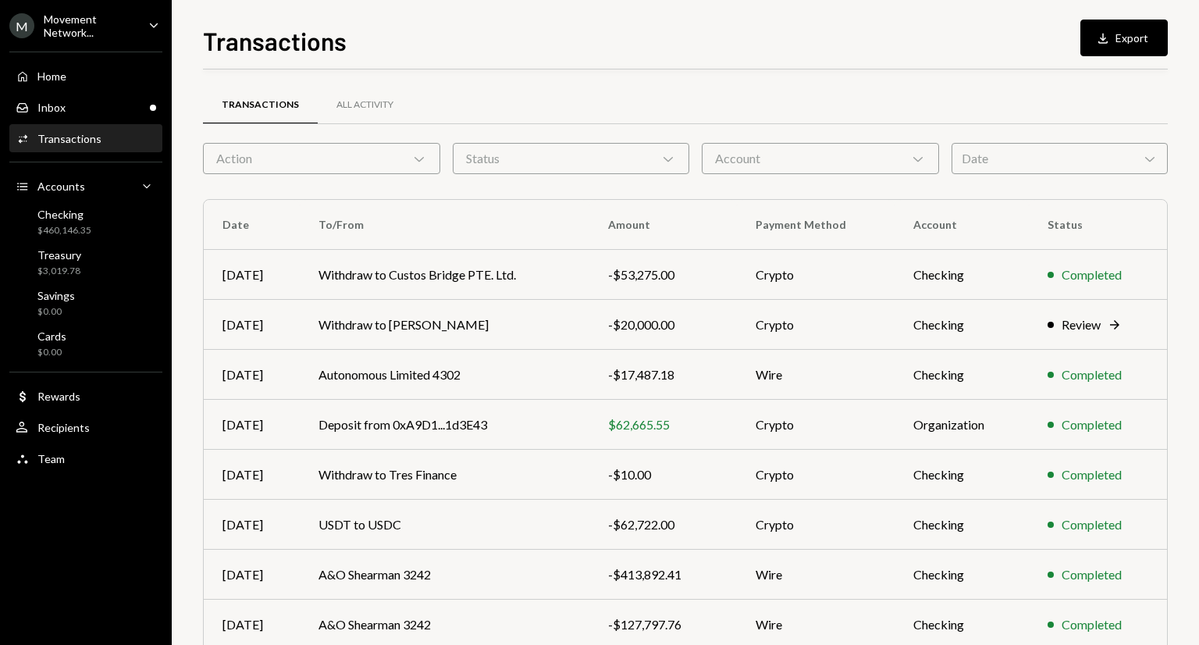
scroll to position [169, 0]
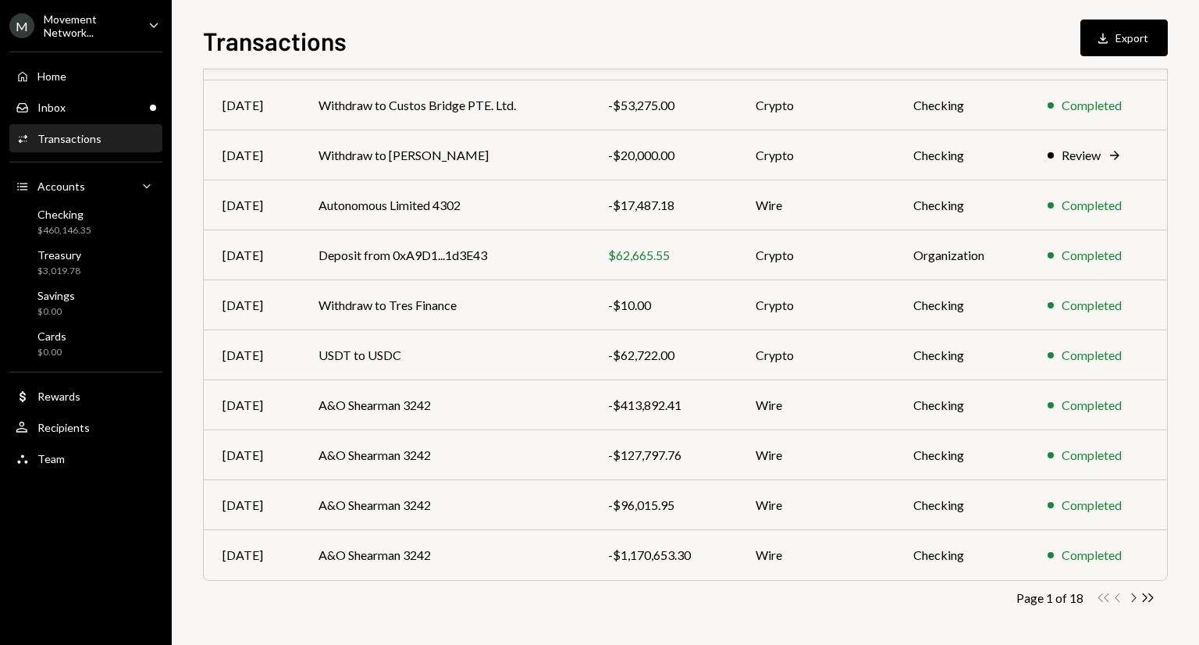
click at [1137, 597] on icon "Chevron Right" at bounding box center [1132, 597] width 15 height 15
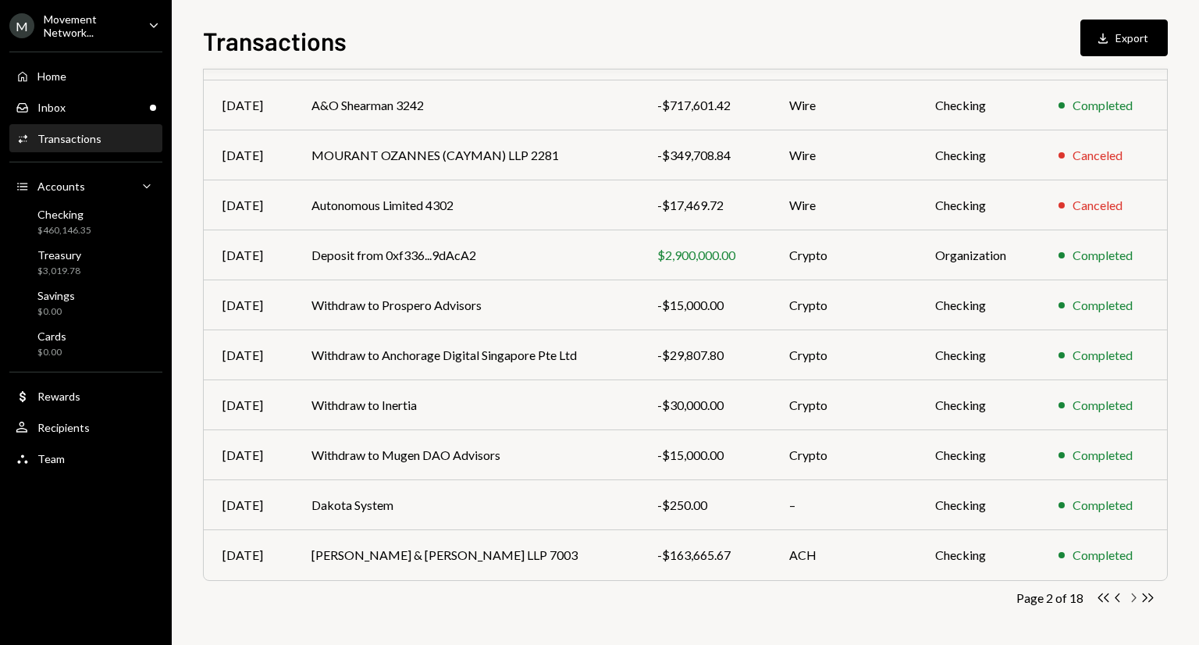
click at [1133, 596] on icon "Chevron Right" at bounding box center [1132, 597] width 15 height 15
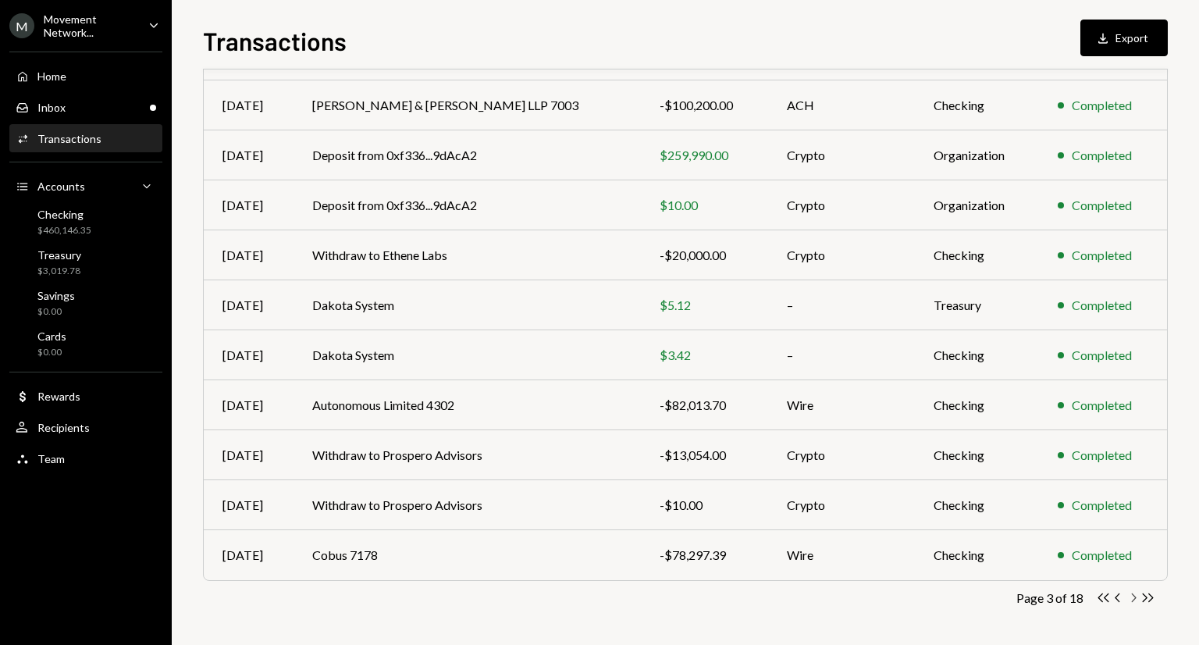
click at [1133, 596] on icon "Chevron Right" at bounding box center [1132, 597] width 15 height 15
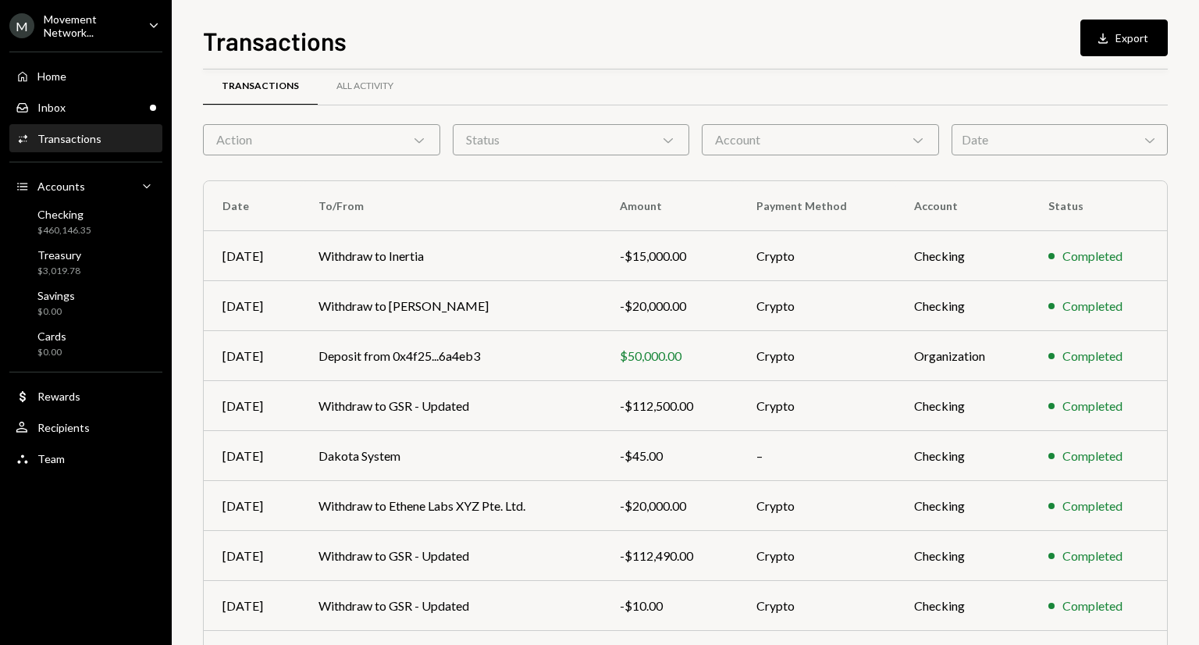
scroll to position [19, 0]
click at [784, 309] on td "Crypto" at bounding box center [817, 306] width 158 height 50
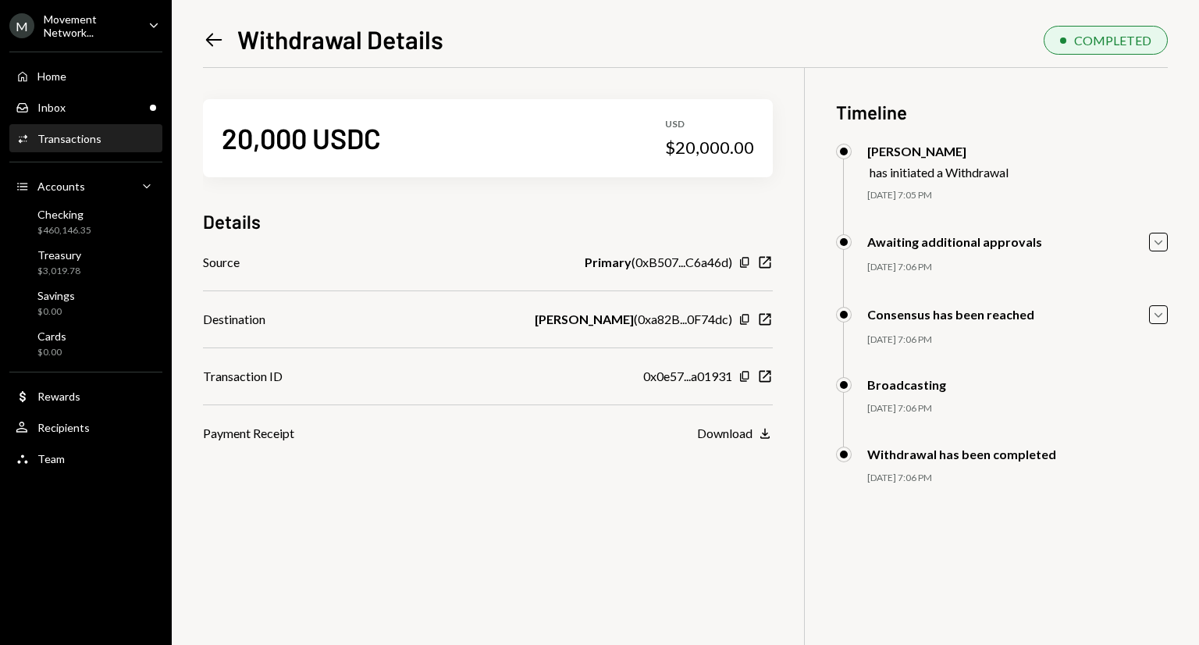
click at [1151, 252] on div "Awaiting additional approvals Caret Down 07/31/25 7:06 PM Frasher Ulaj Approved…" at bounding box center [1002, 269] width 332 height 73
click at [1152, 246] on icon "Caret Down" at bounding box center [1158, 241] width 17 height 17
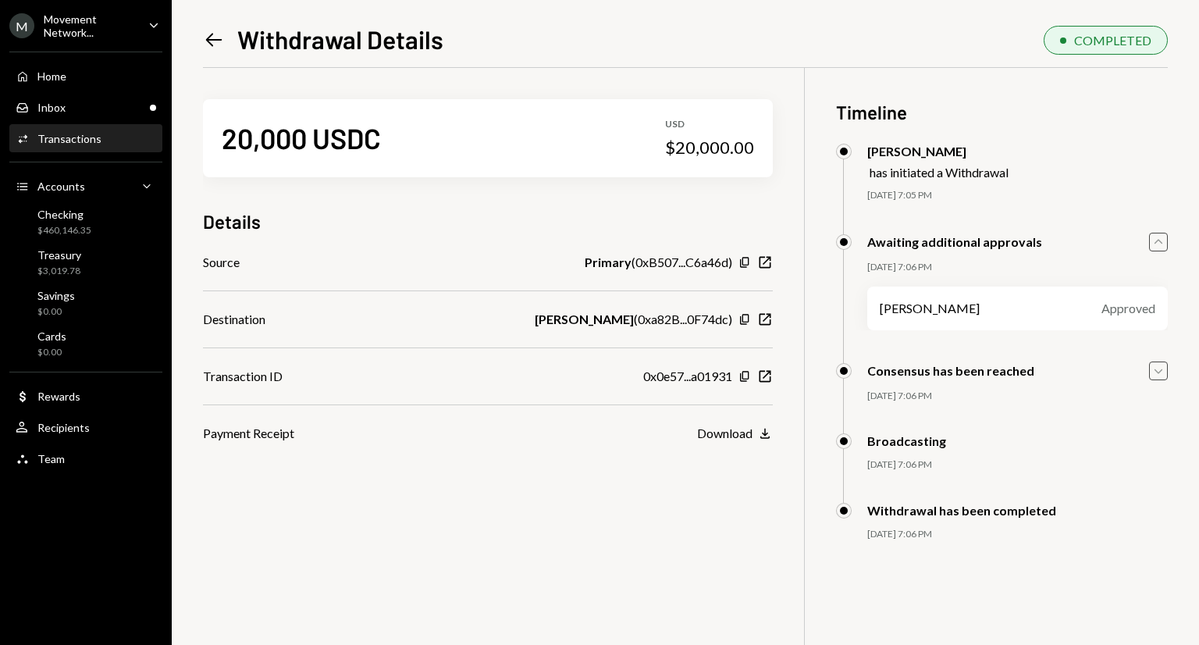
click at [1160, 378] on icon "Caret Down" at bounding box center [1158, 370] width 17 height 17
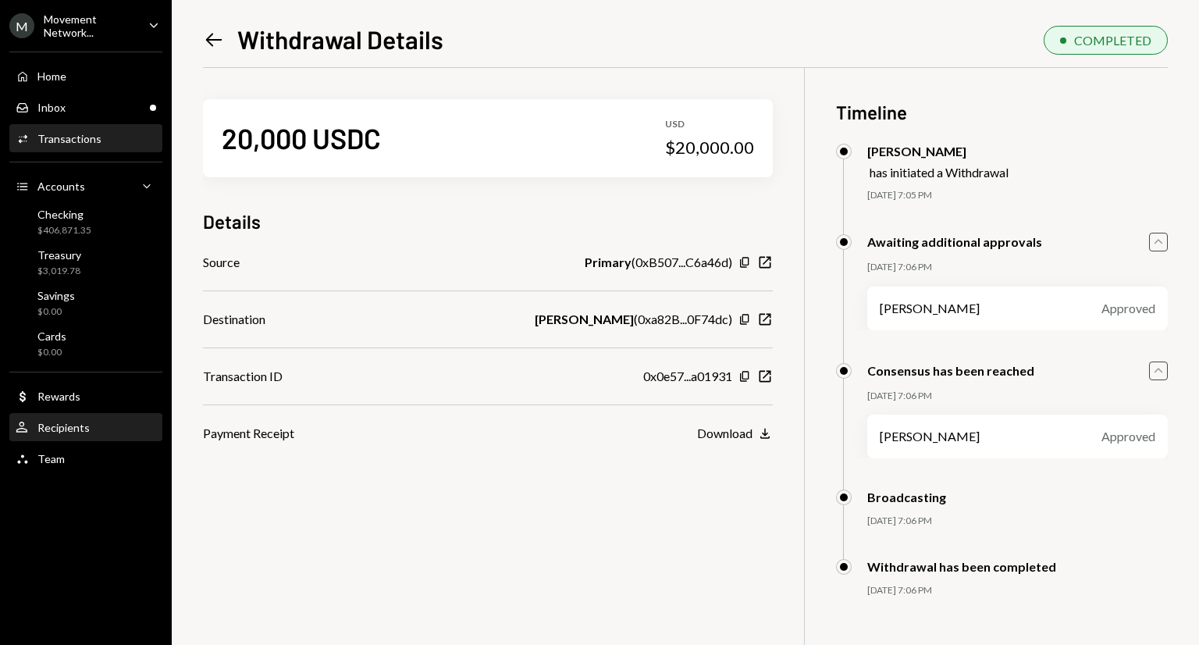
click at [86, 430] on div "Recipients" at bounding box center [63, 427] width 52 height 13
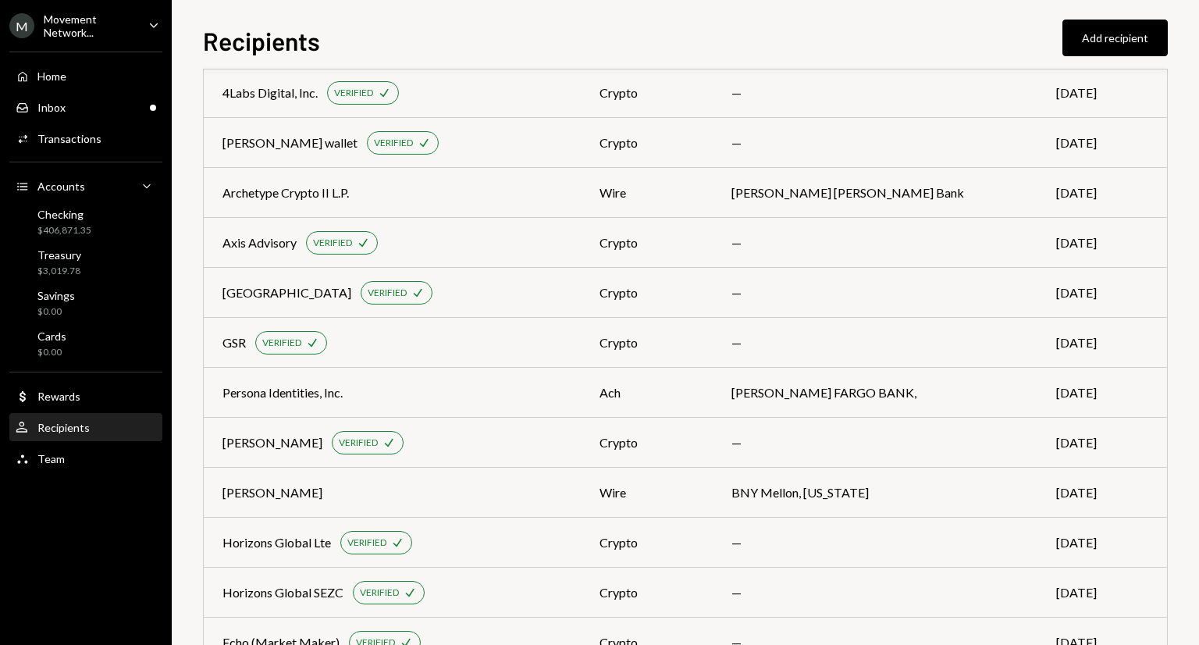
scroll to position [1127, 0]
click at [562, 484] on div "[PERSON_NAME]" at bounding box center [391, 491] width 339 height 19
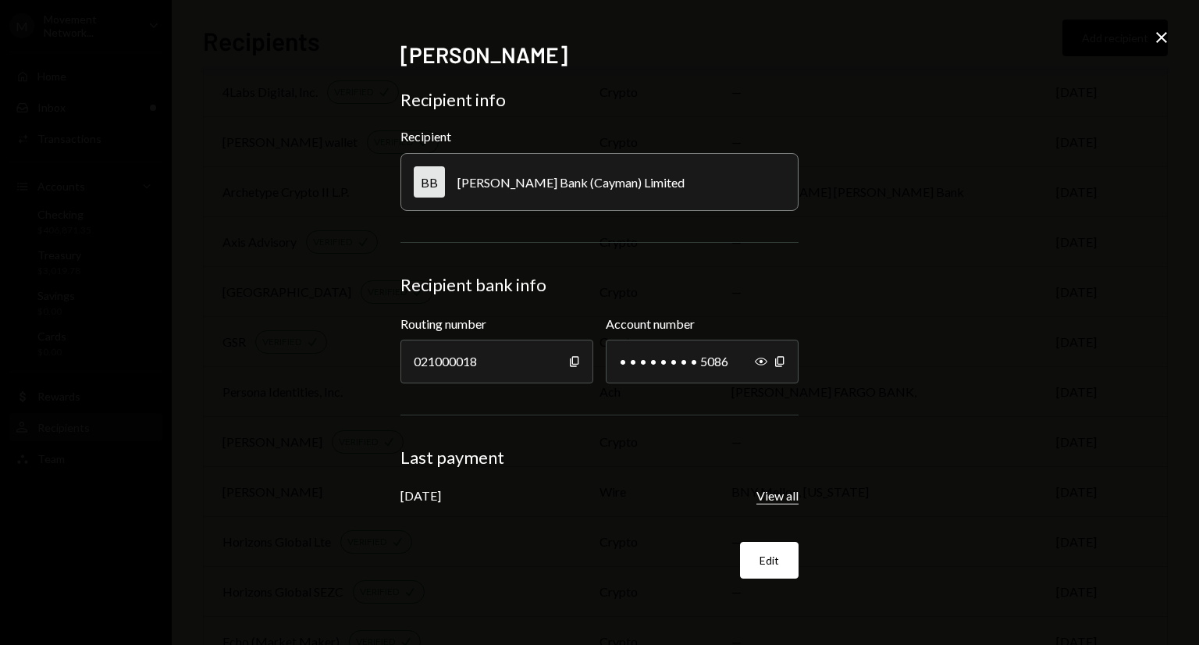
click at [793, 494] on button "View all" at bounding box center [777, 496] width 42 height 16
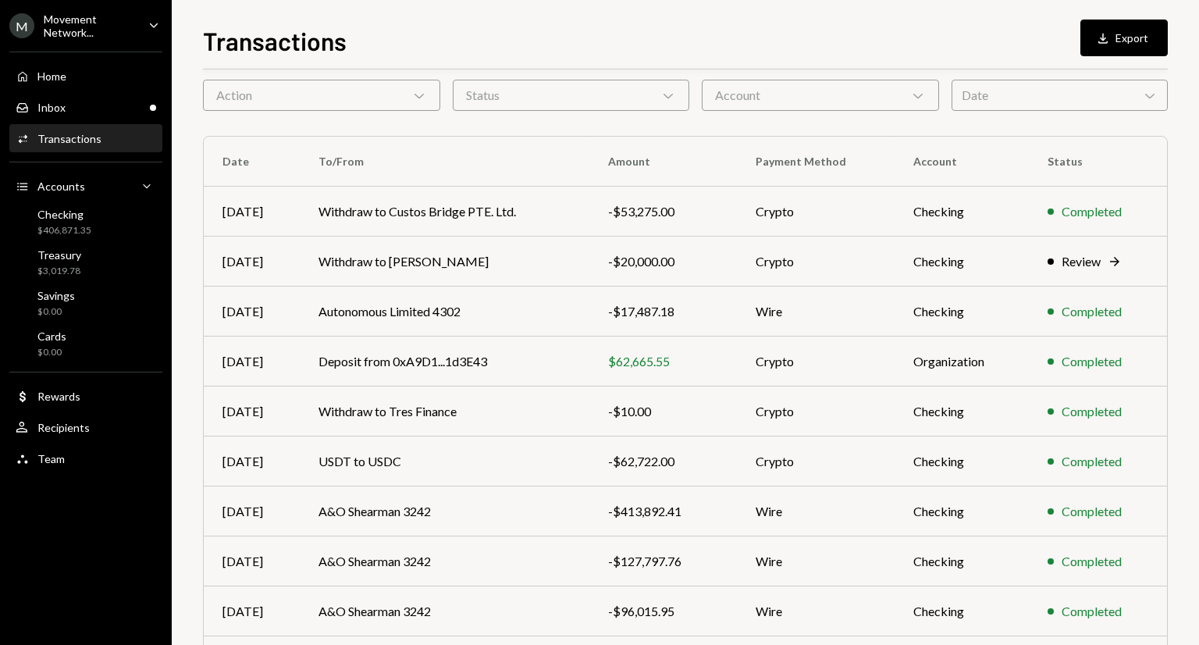
scroll to position [56, 0]
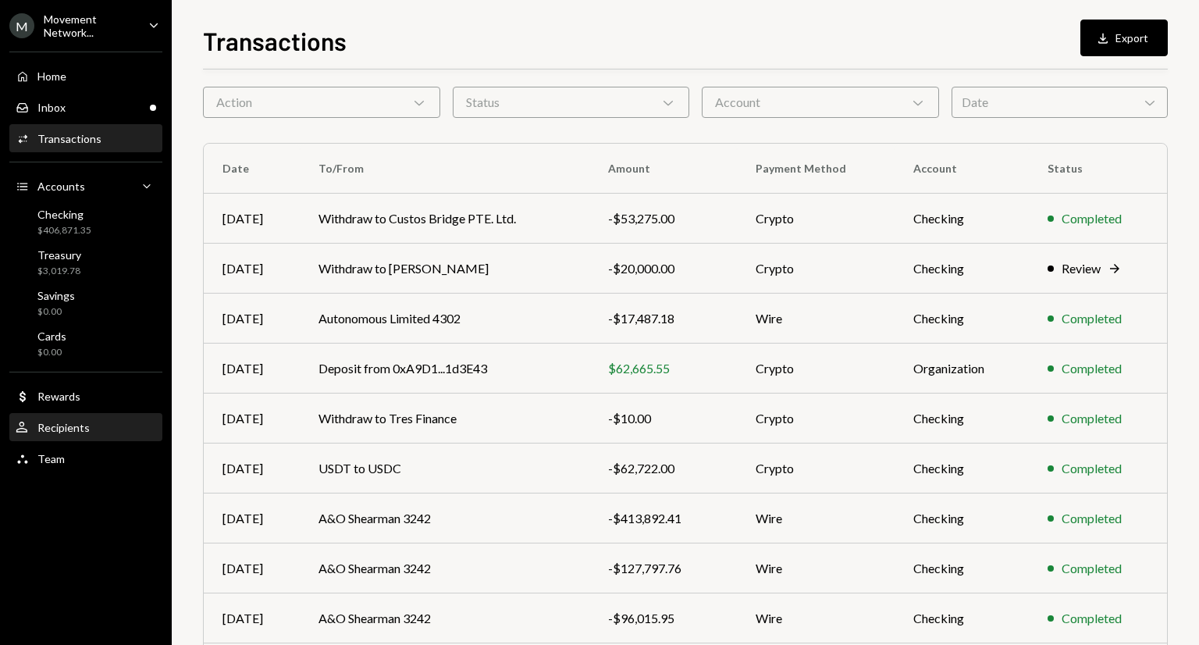
click at [41, 431] on div "Recipients" at bounding box center [63, 427] width 52 height 13
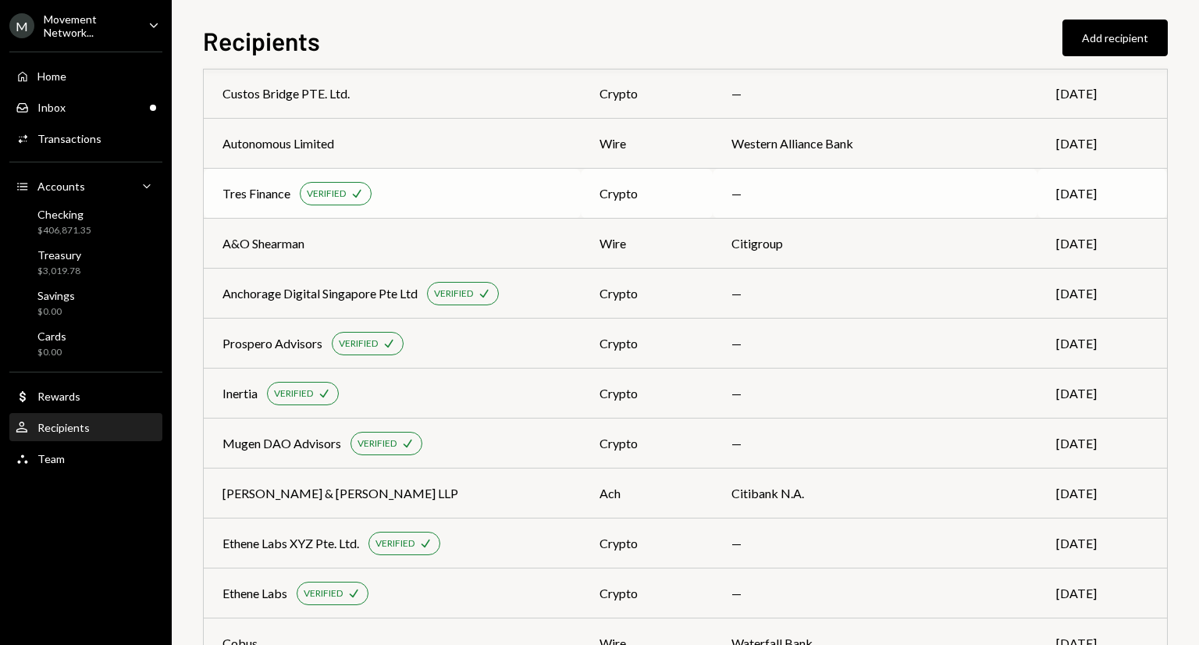
scroll to position [28, 0]
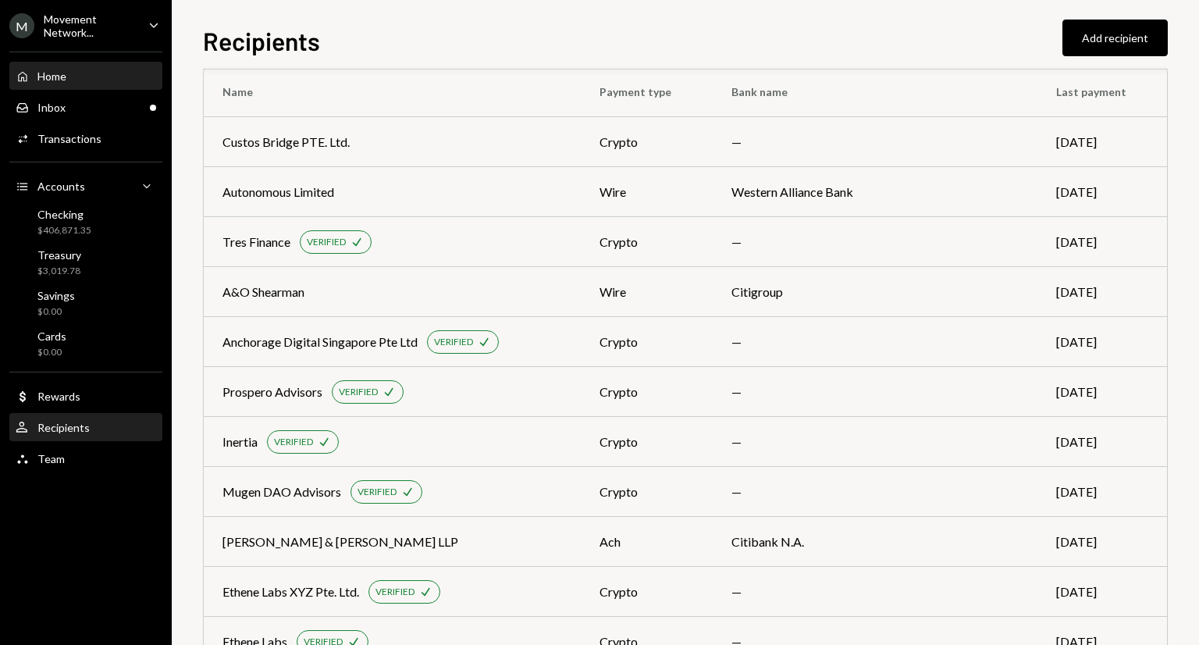
click at [103, 81] on div "Home Home" at bounding box center [86, 76] width 140 height 14
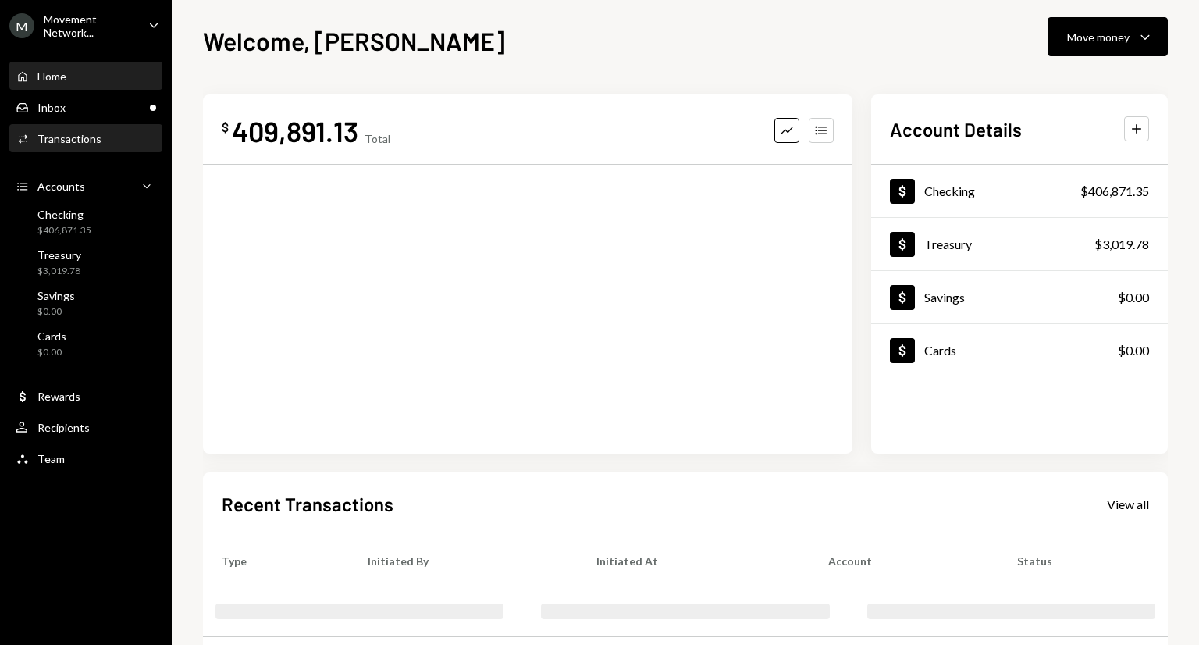
click at [91, 132] on div "Transactions" at bounding box center [69, 138] width 64 height 13
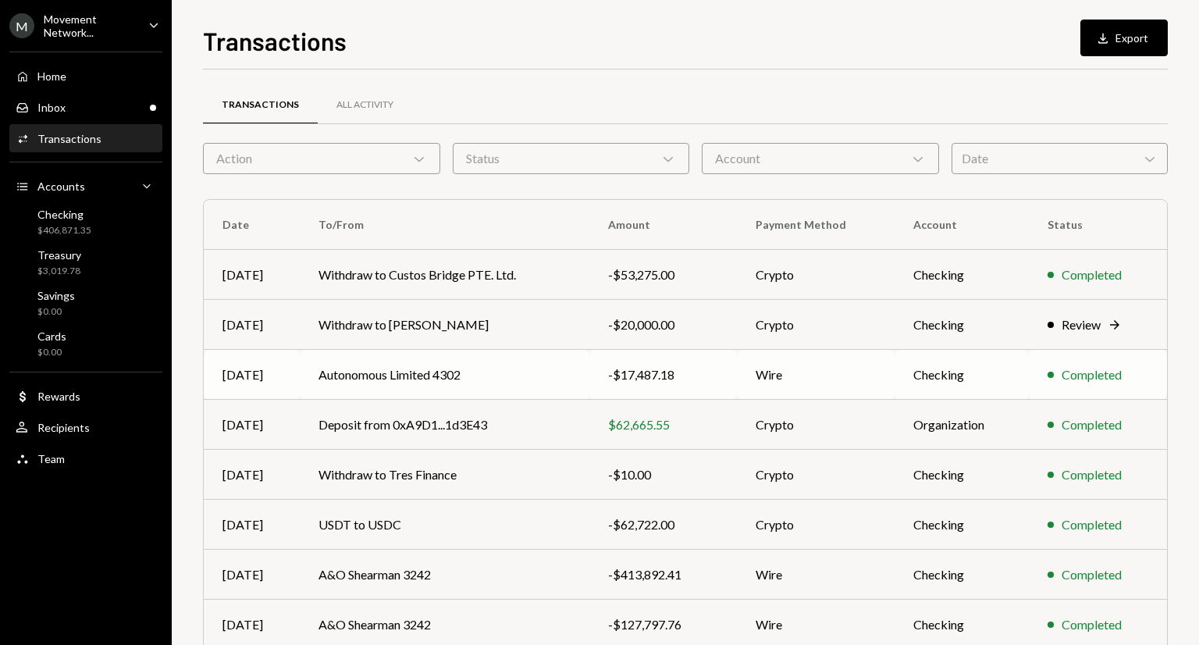
scroll to position [169, 0]
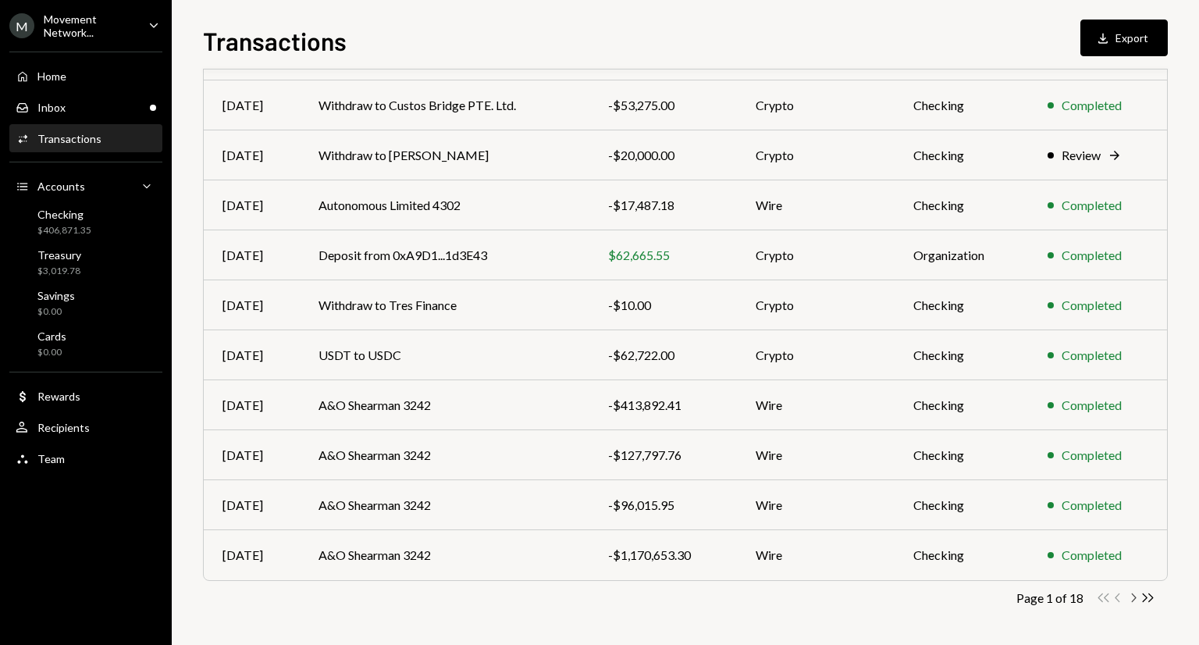
click at [1133, 596] on icon "Chevron Right" at bounding box center [1132, 597] width 15 height 15
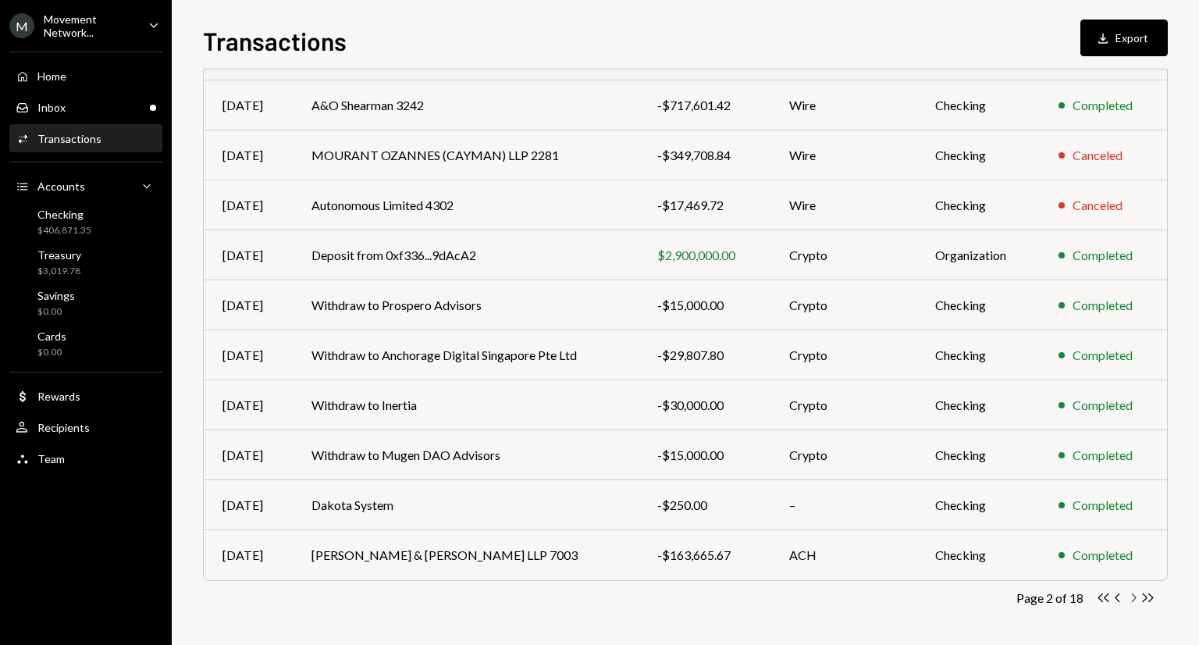
click at [1133, 596] on icon "Chevron Right" at bounding box center [1132, 597] width 15 height 15
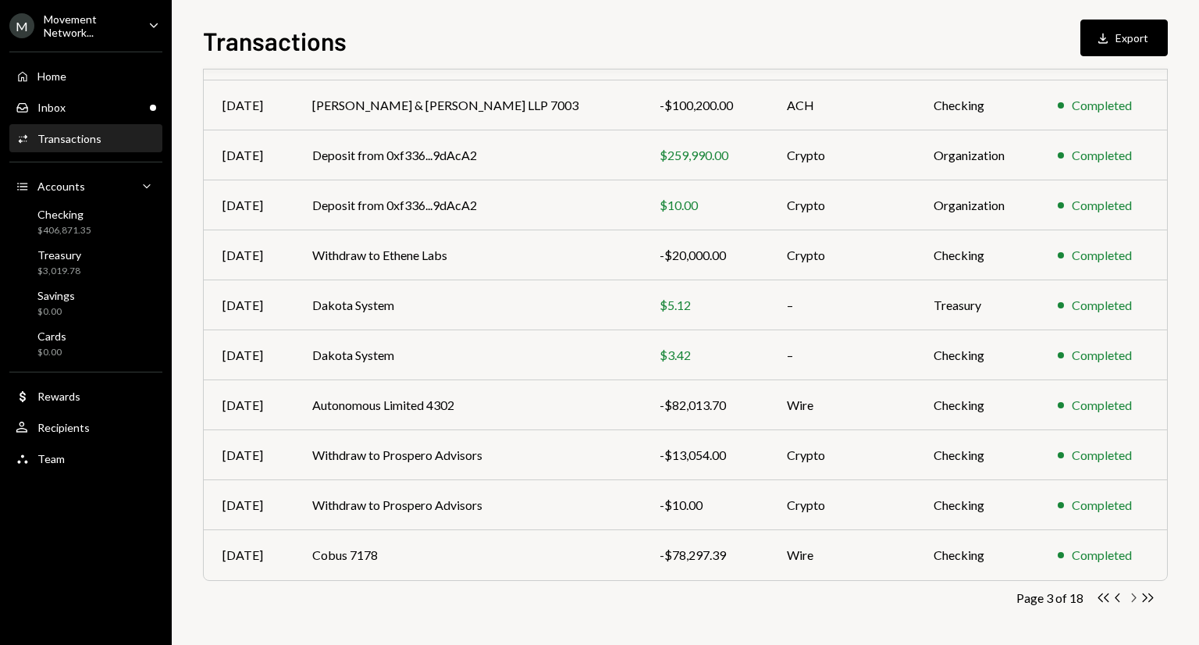
click at [1133, 596] on icon "Chevron Right" at bounding box center [1132, 597] width 15 height 15
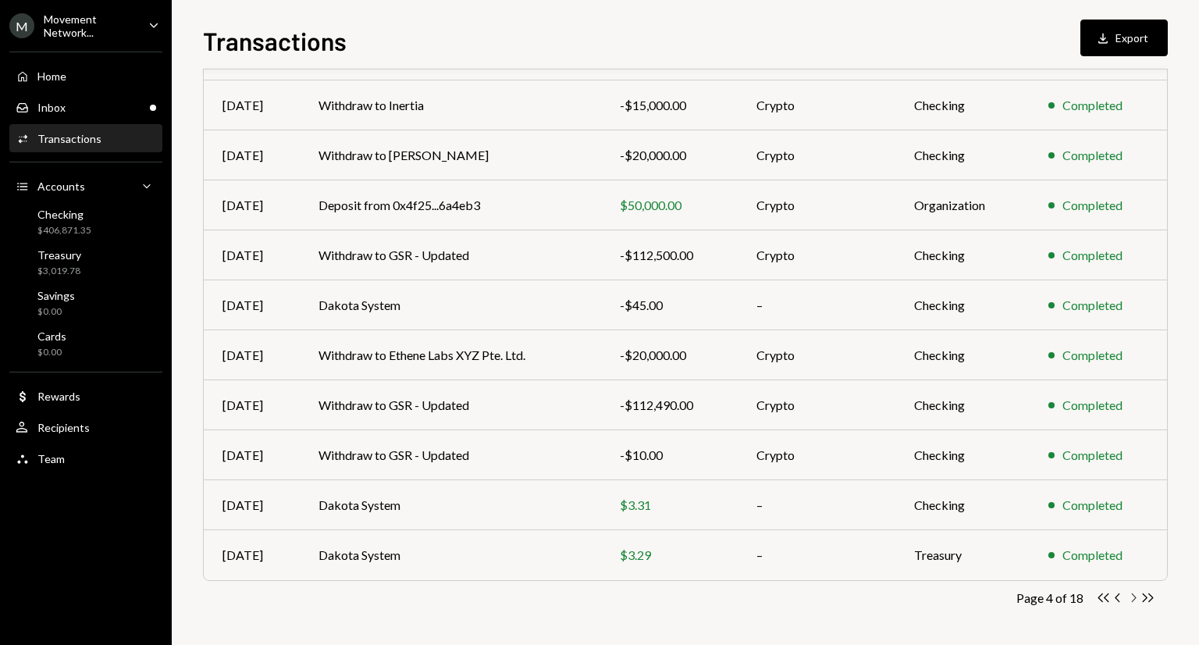
click at [1133, 596] on icon "Chevron Right" at bounding box center [1132, 597] width 15 height 15
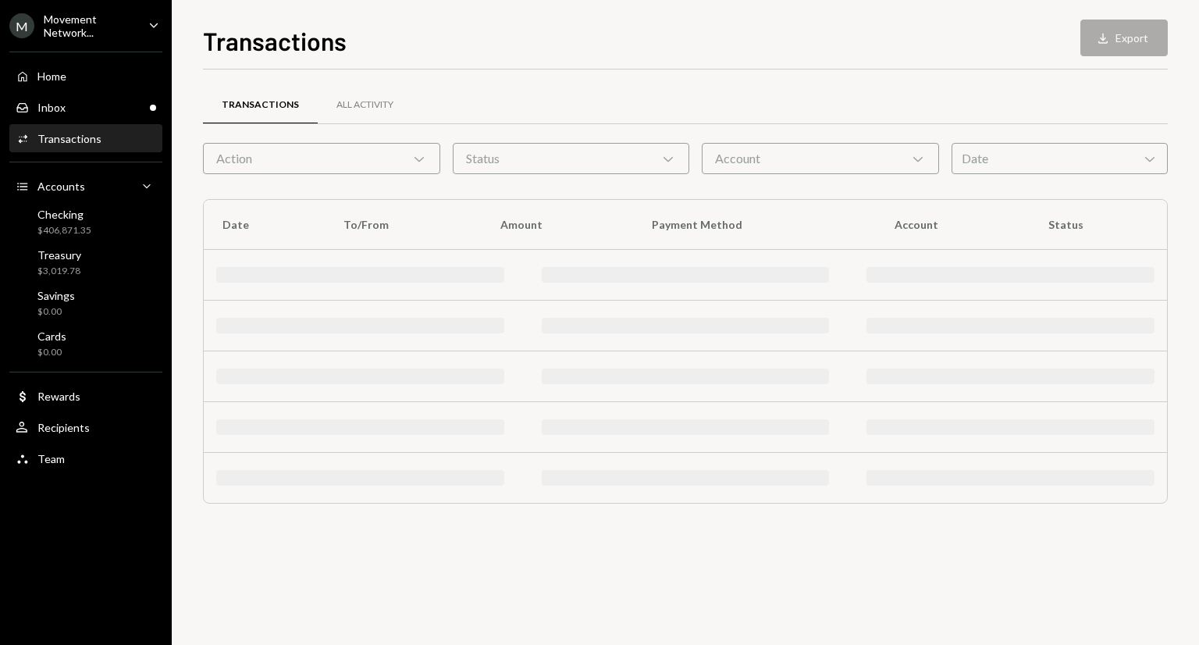
scroll to position [0, 0]
click at [1133, 596] on div "Transactions All Activity Action Chevron Down Status Chevron Down Account Chevr…" at bounding box center [685, 356] width 965 height 575
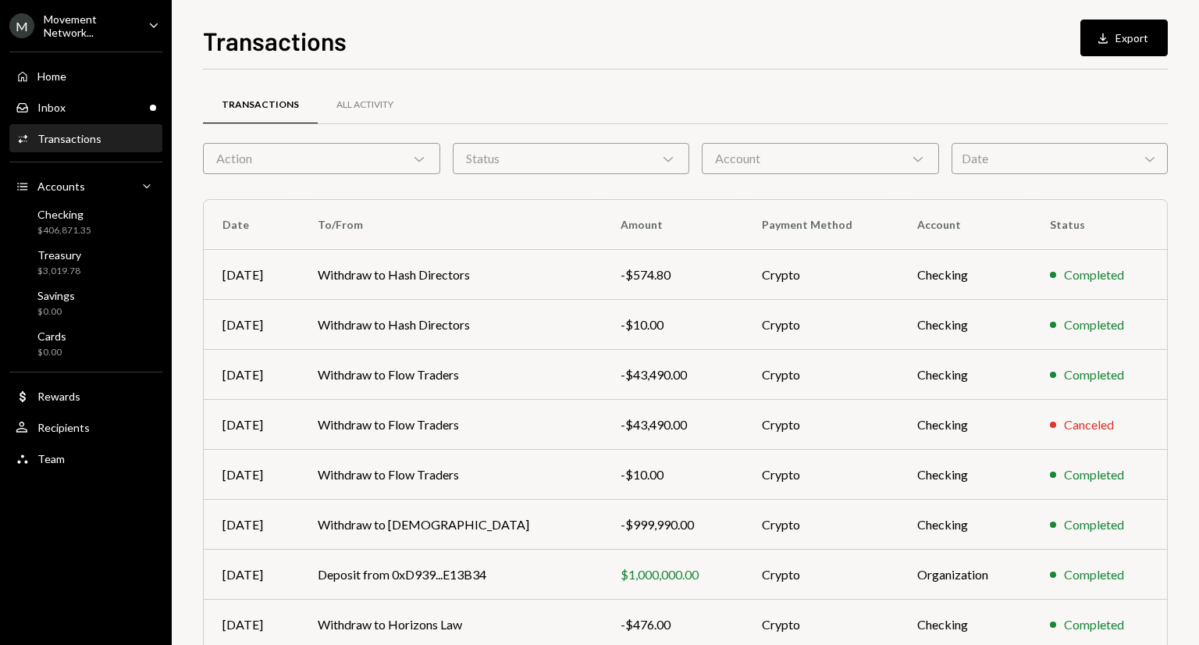
scroll to position [169, 0]
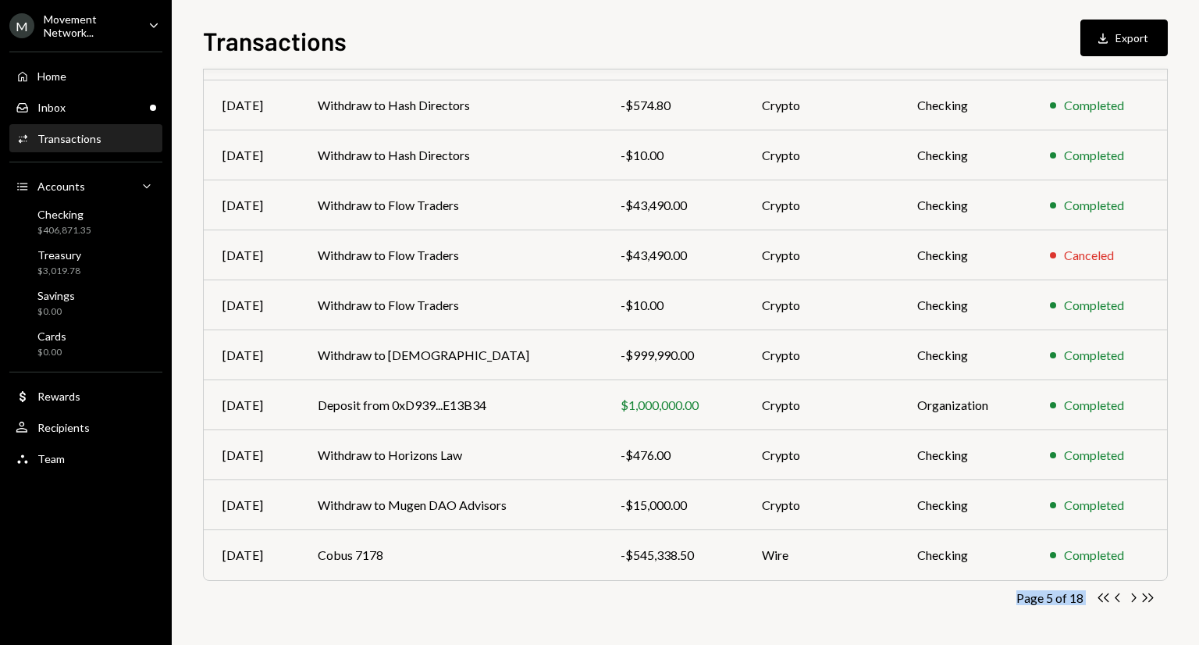
click at [1133, 596] on icon "Chevron Right" at bounding box center [1132, 597] width 15 height 15
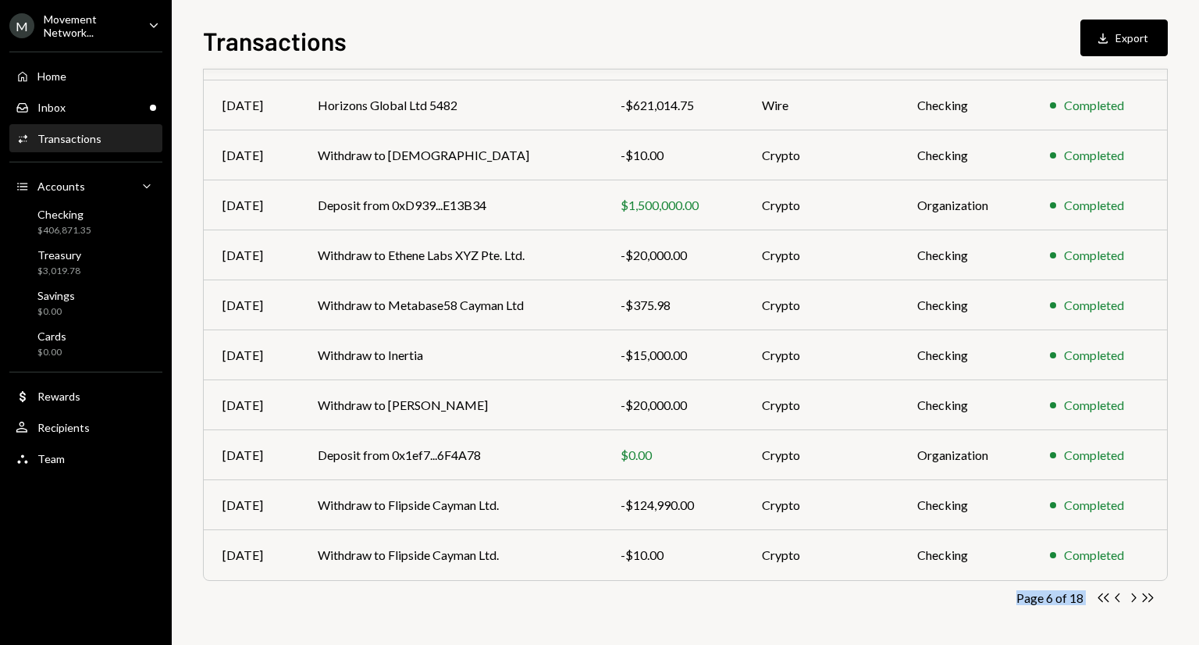
click at [1133, 596] on icon "Chevron Right" at bounding box center [1132, 597] width 15 height 15
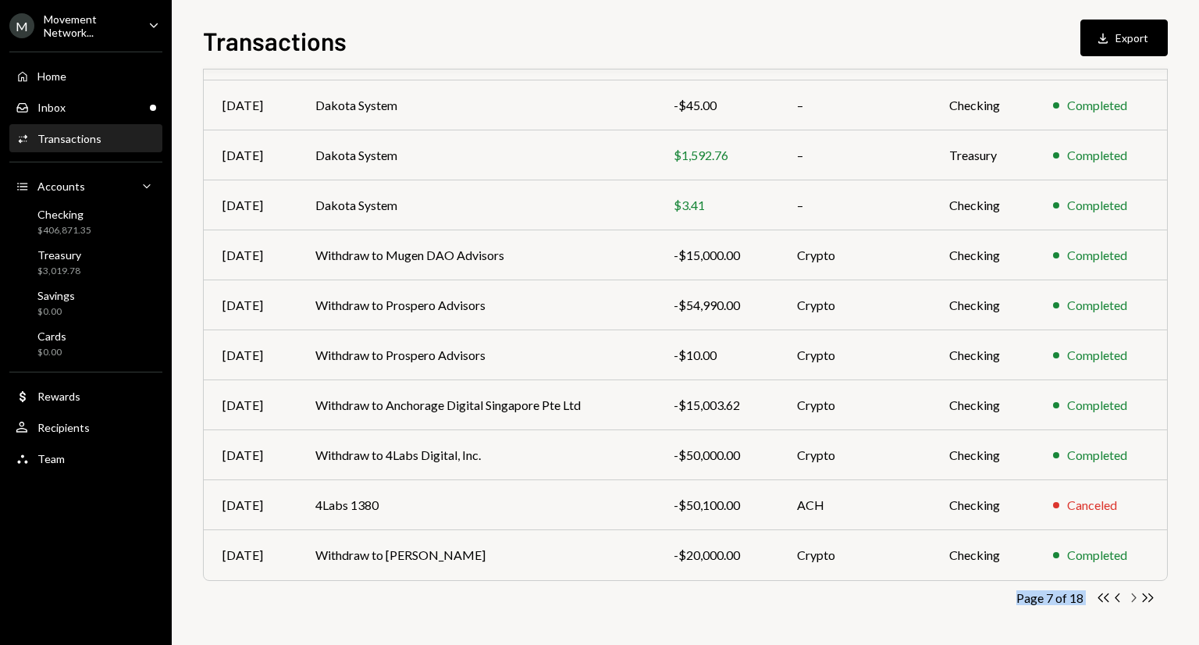
click at [1133, 596] on icon "Chevron Right" at bounding box center [1132, 597] width 15 height 15
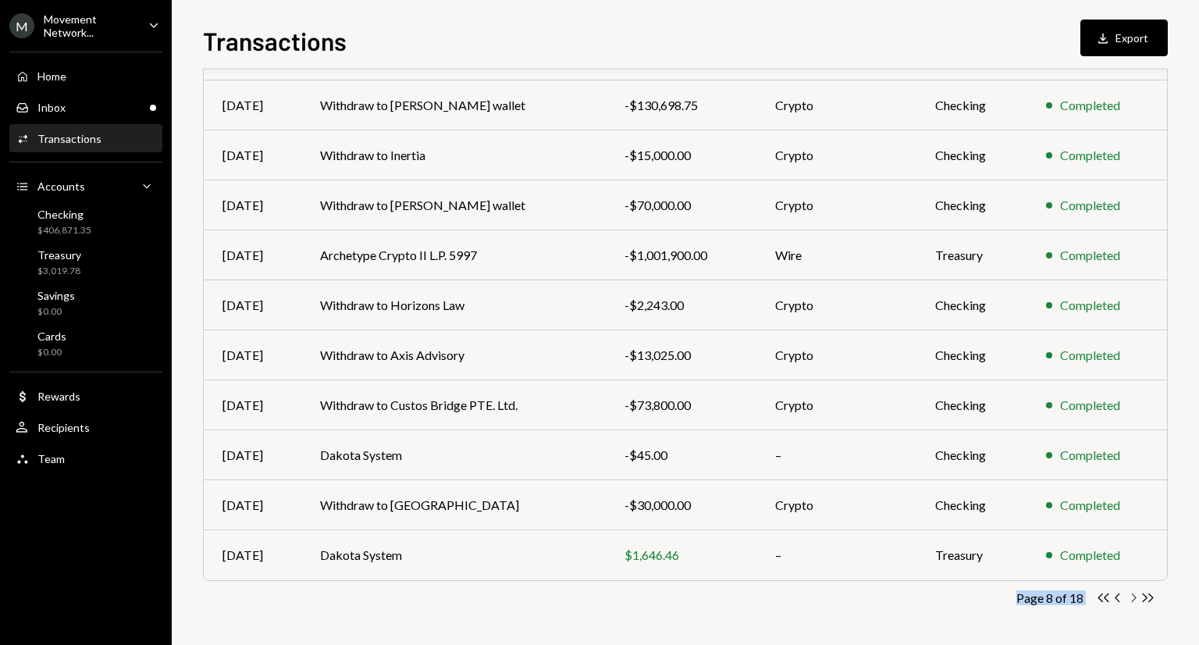
click at [1135, 594] on icon "Chevron Right" at bounding box center [1132, 597] width 15 height 15
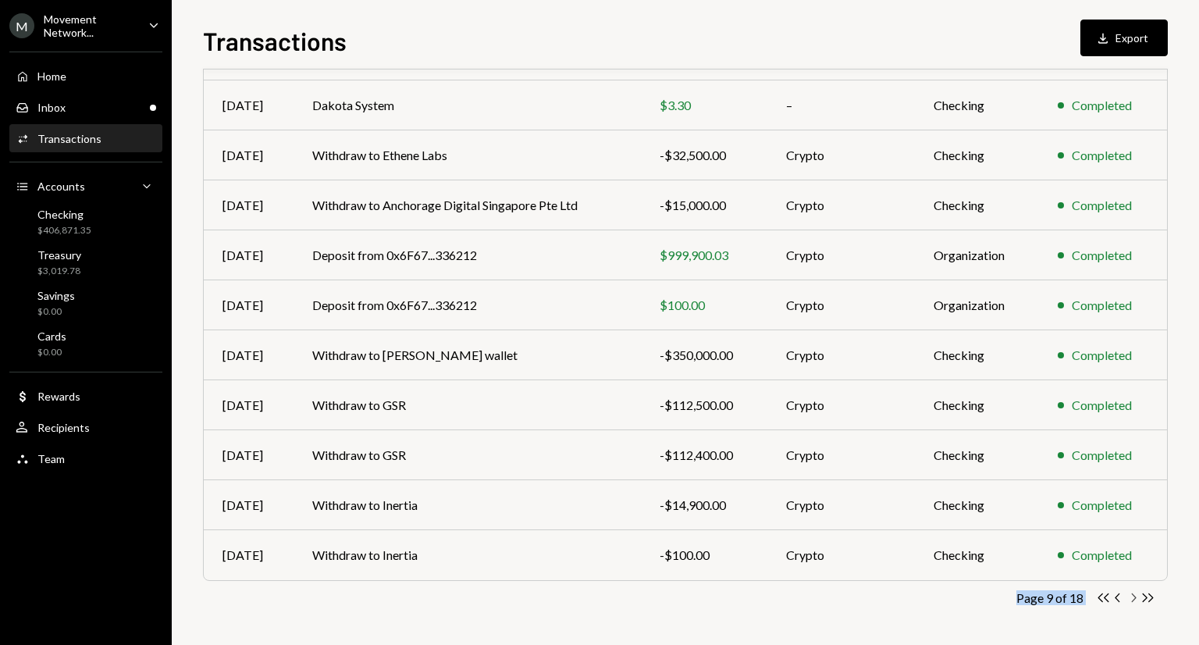
click at [1136, 595] on icon "Chevron Right" at bounding box center [1132, 597] width 15 height 15
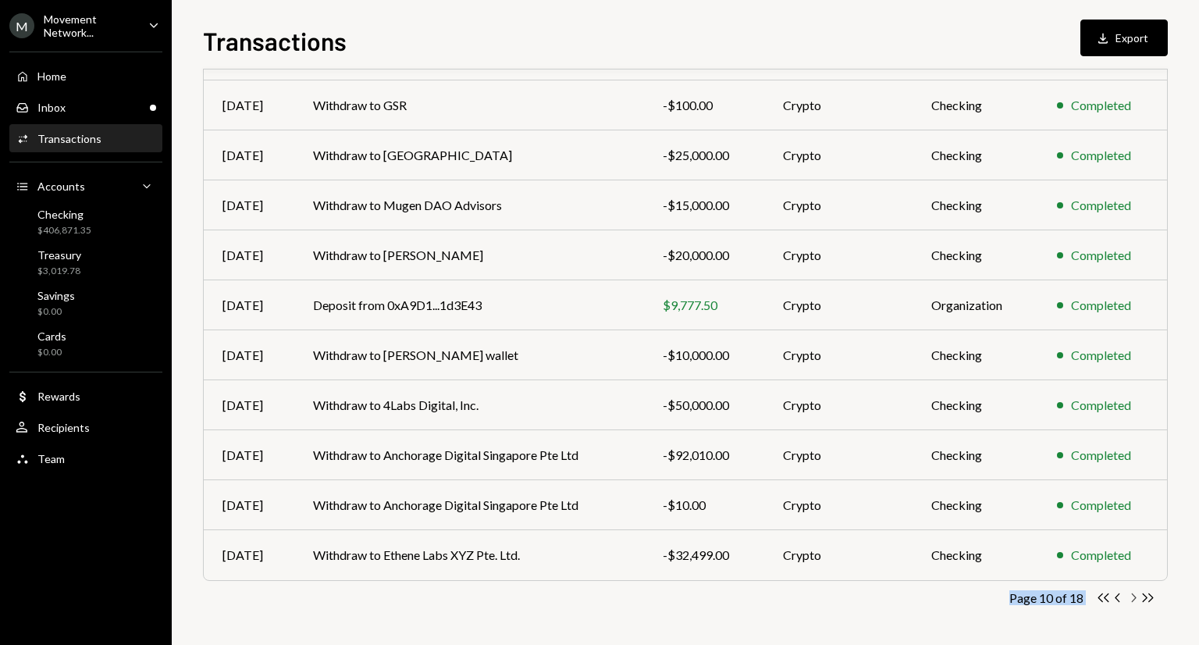
click at [1136, 595] on icon "Chevron Right" at bounding box center [1132, 597] width 15 height 15
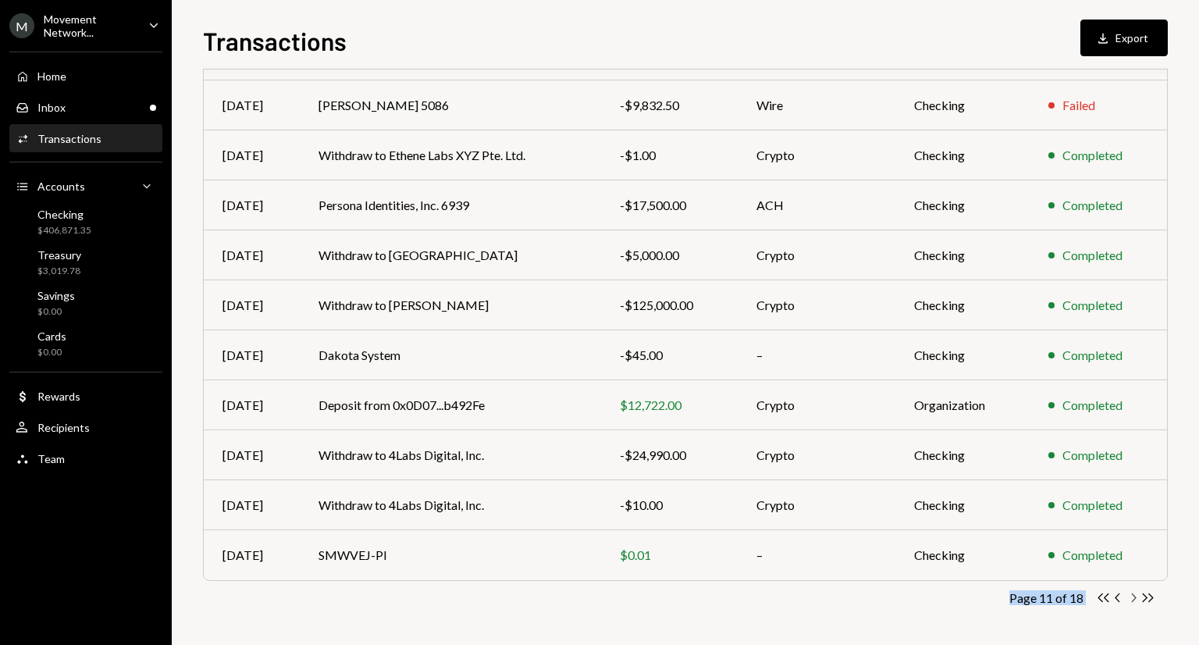
click at [1136, 595] on icon "Chevron Right" at bounding box center [1132, 597] width 15 height 15
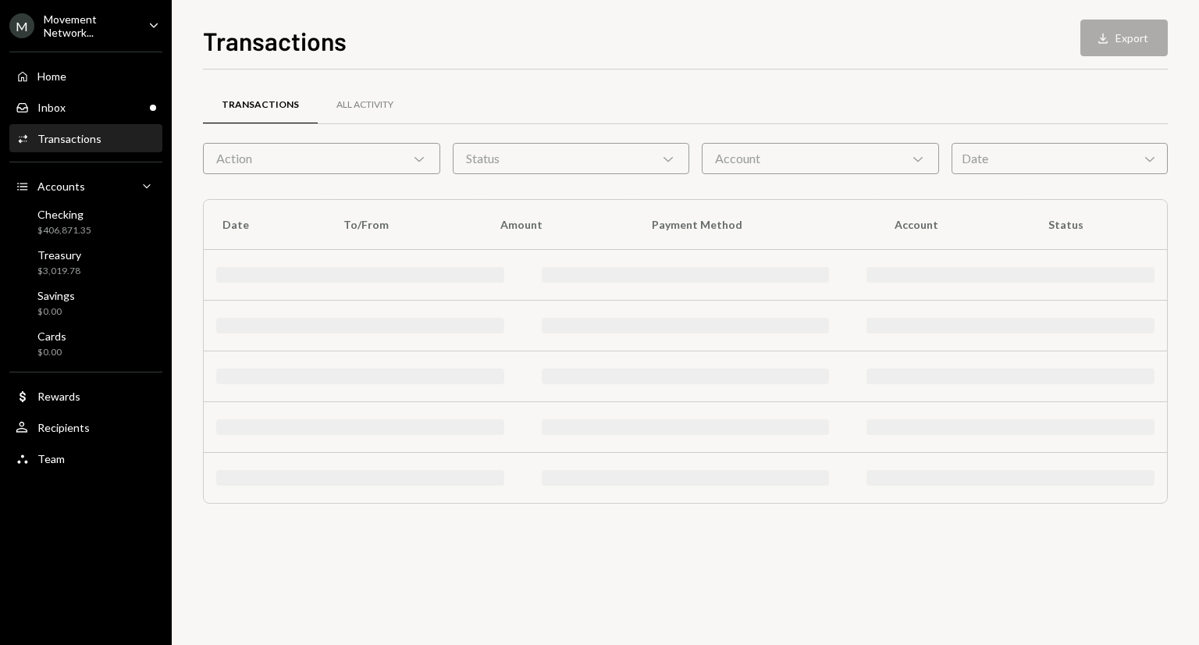
scroll to position [0, 0]
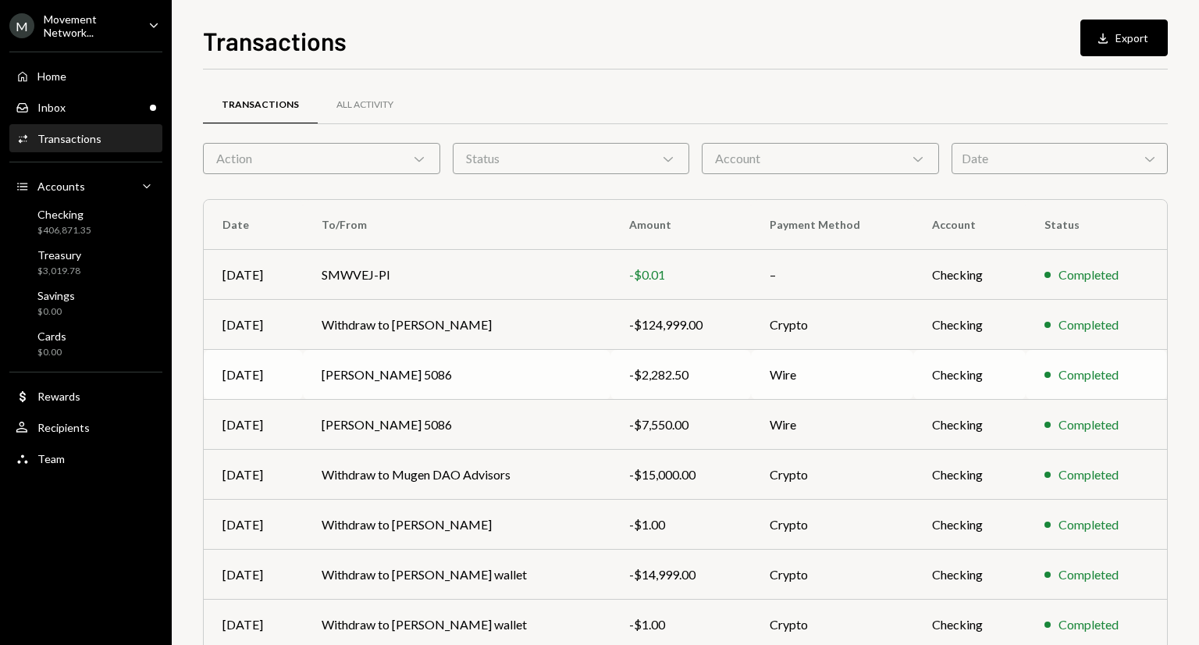
click at [646, 368] on div "-$2,282.50" at bounding box center [680, 374] width 103 height 19
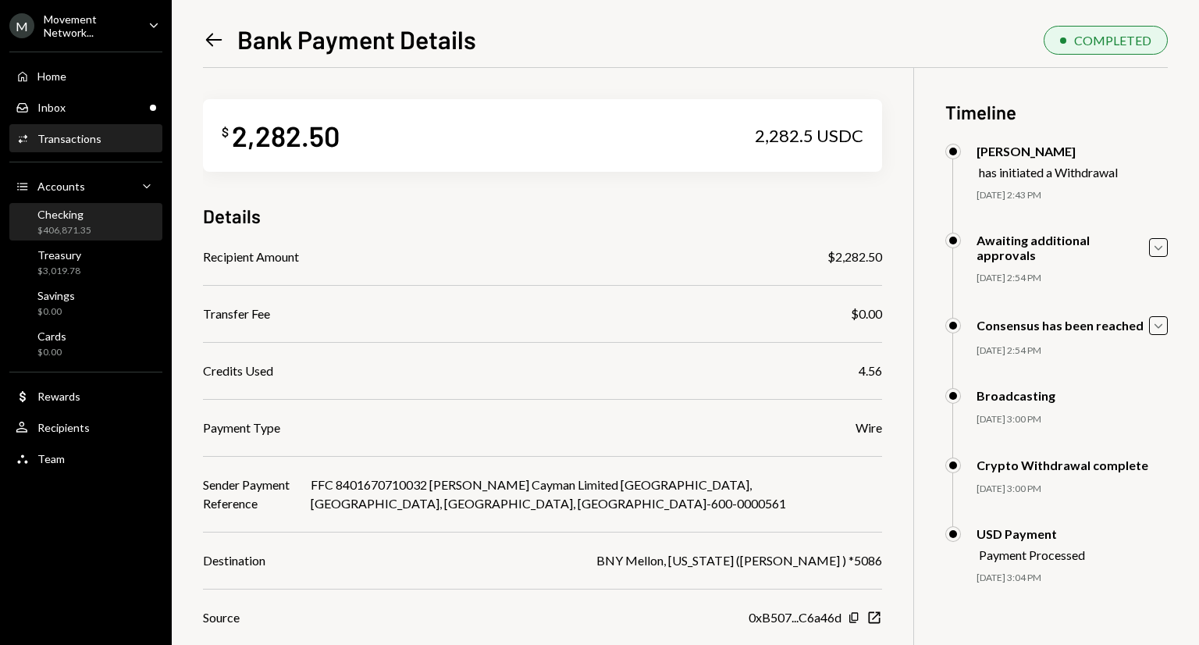
click at [98, 226] on div "Checking $406,871.35" at bounding box center [86, 223] width 140 height 30
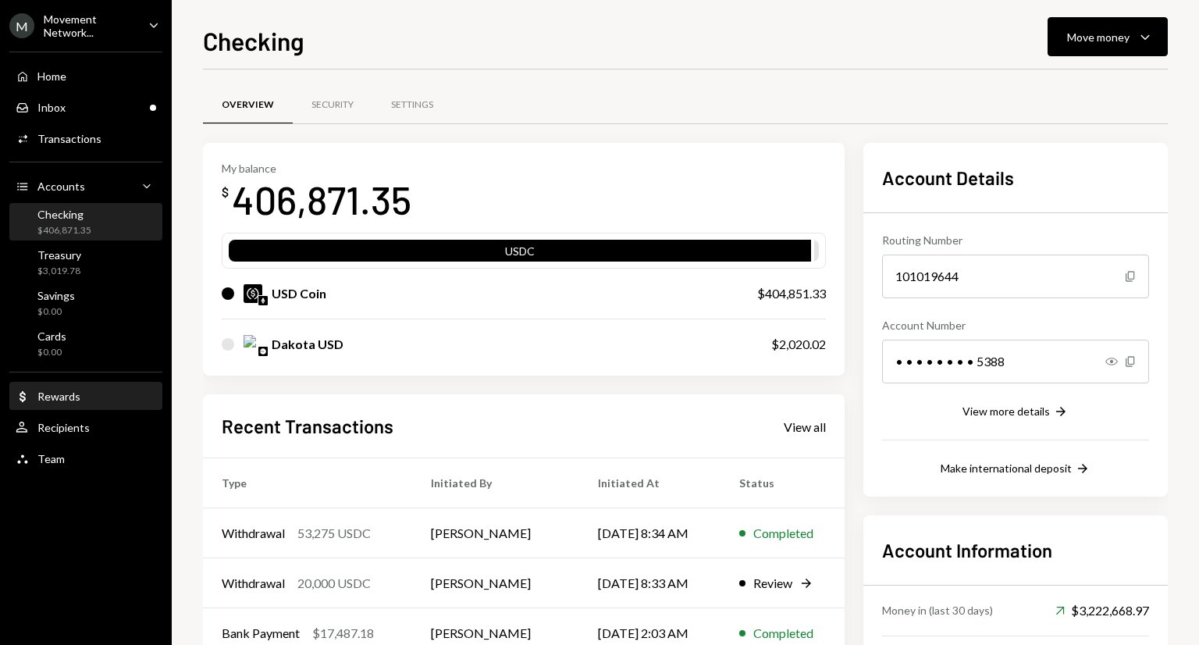
click at [109, 400] on div "Dollar Rewards" at bounding box center [86, 396] width 140 height 14
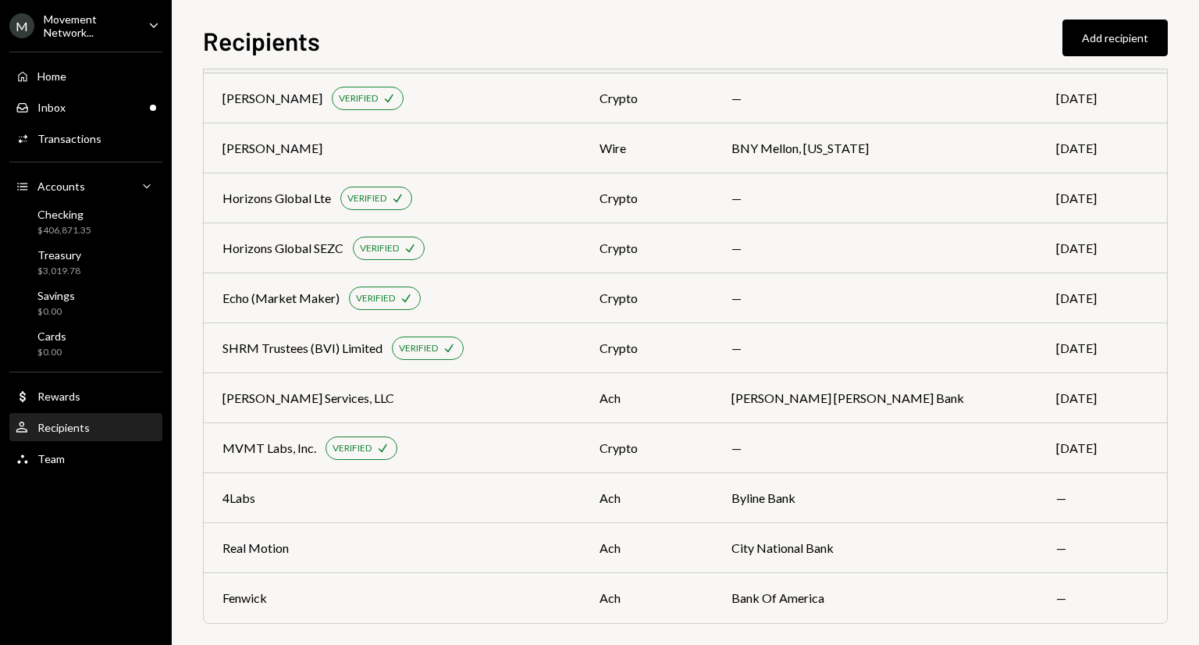
scroll to position [1480, 0]
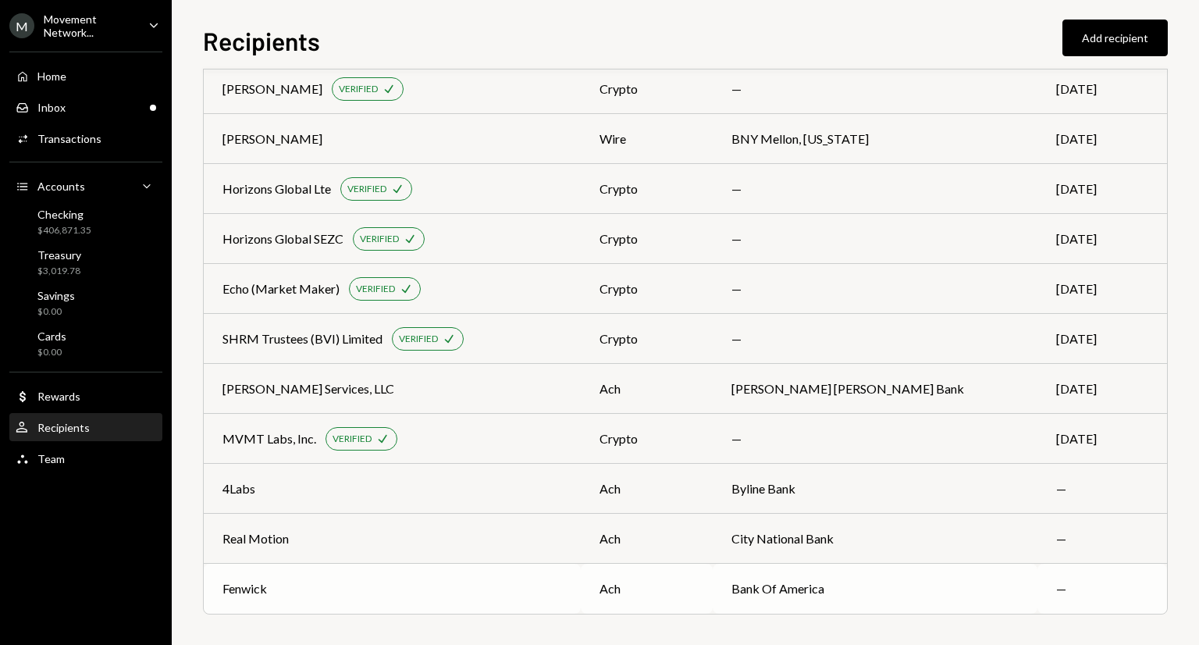
click at [693, 593] on div "ach" at bounding box center [646, 588] width 94 height 19
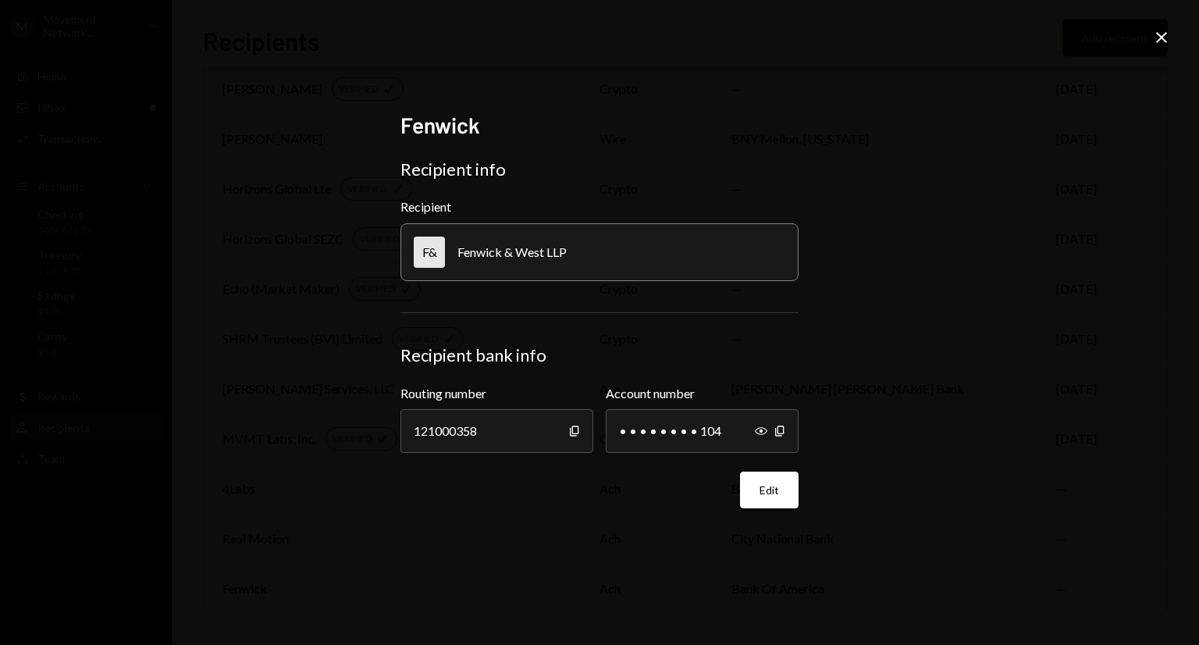
click at [1162, 35] on icon "Close" at bounding box center [1161, 37] width 19 height 19
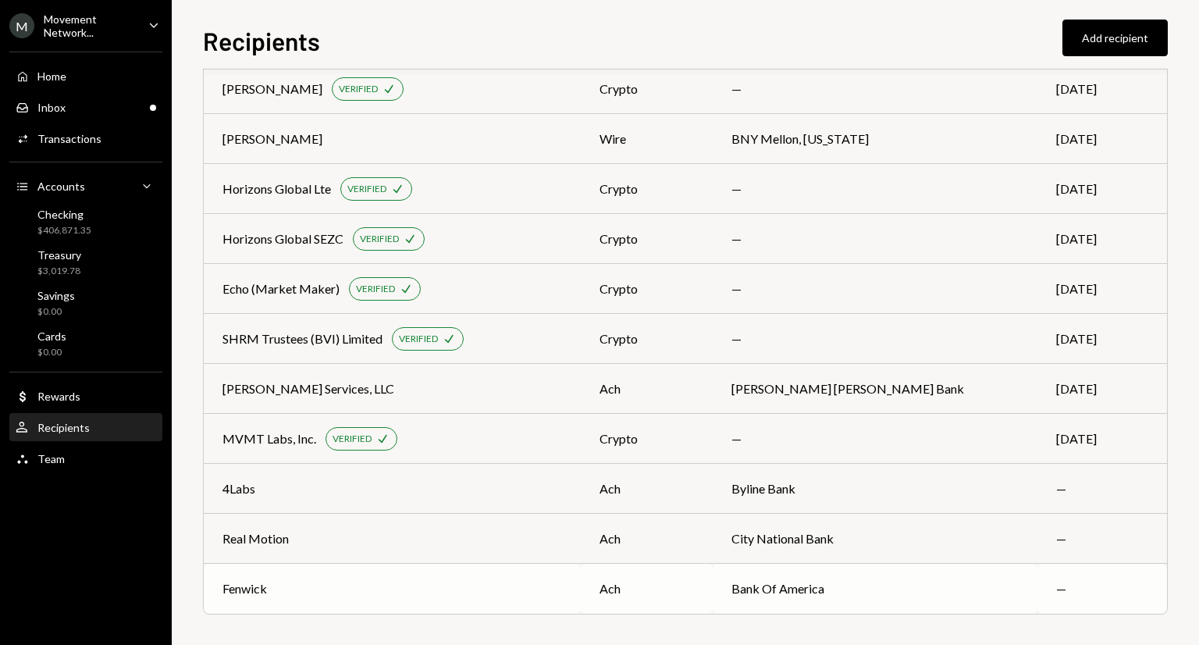
click at [693, 585] on div "ach" at bounding box center [646, 588] width 94 height 19
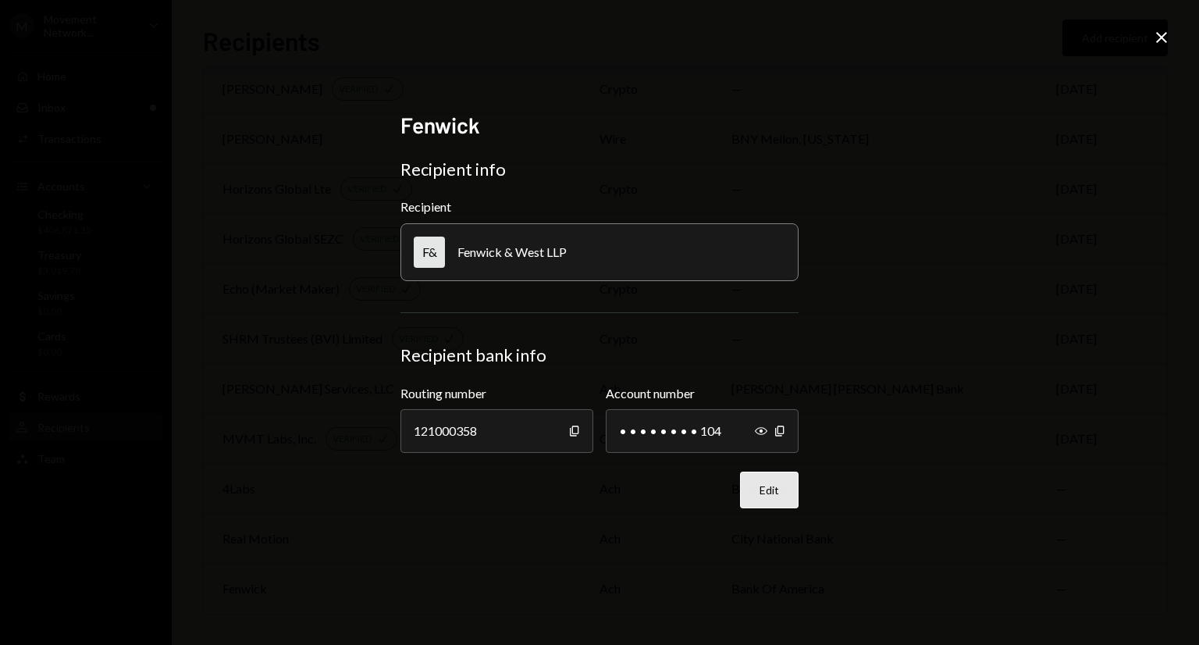
click at [778, 495] on button "Edit" at bounding box center [769, 489] width 59 height 37
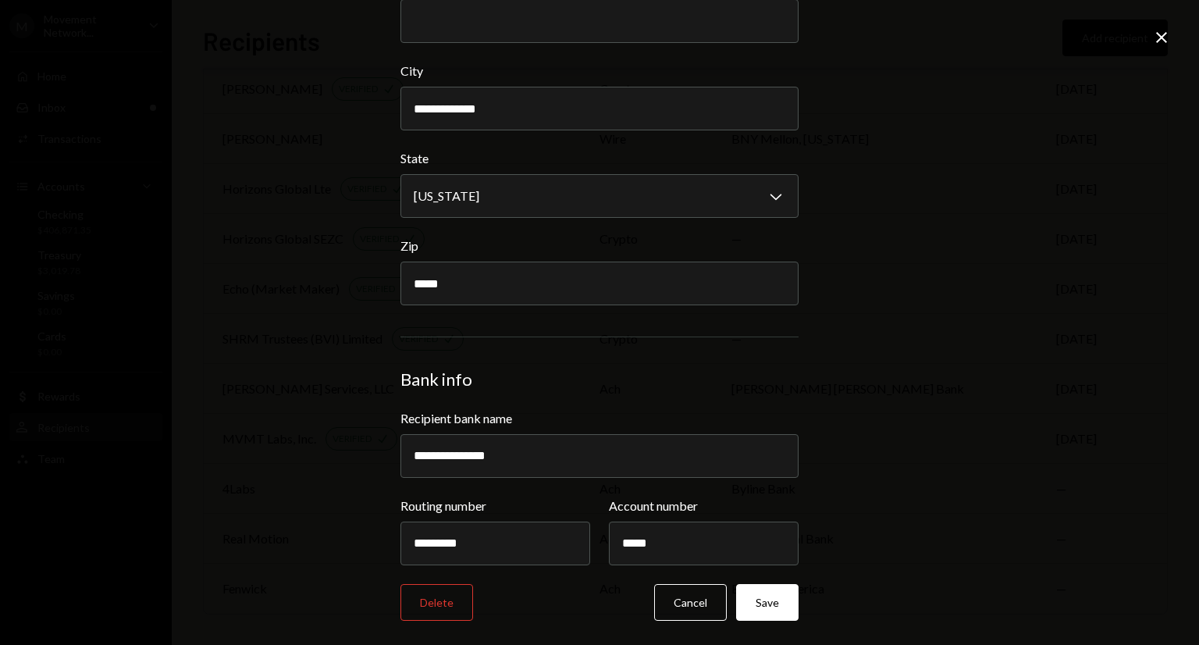
scroll to position [481, 0]
click at [1164, 41] on icon at bounding box center [1161, 37] width 11 height 11
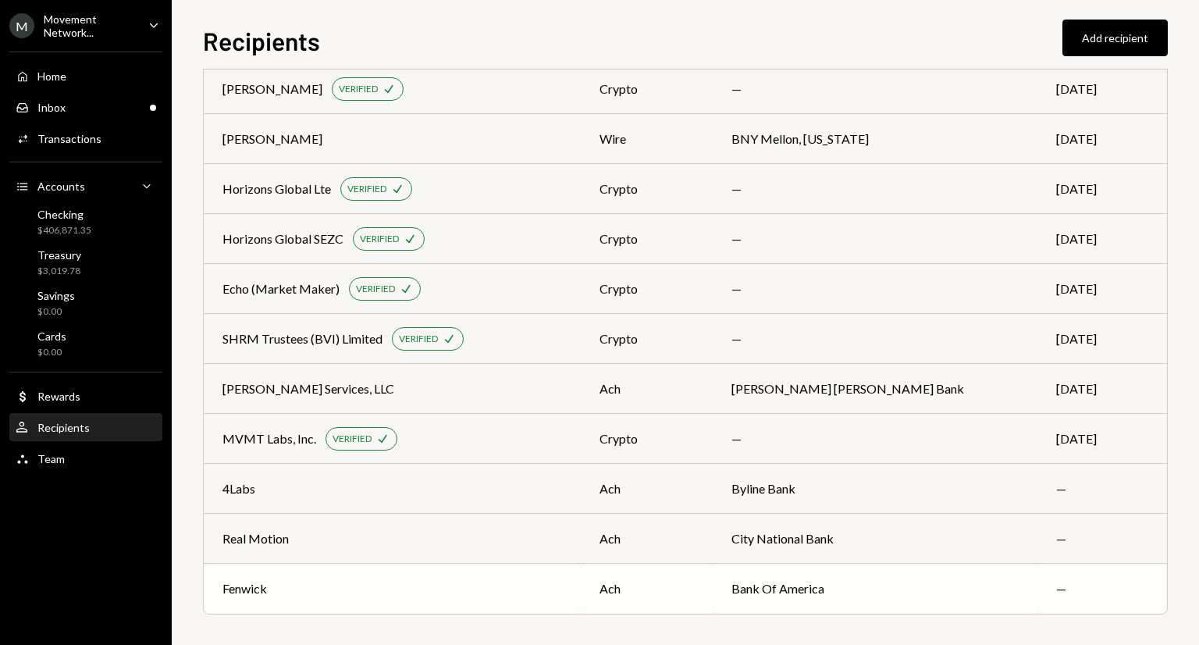
click at [562, 579] on div "Fenwick" at bounding box center [391, 588] width 339 height 19
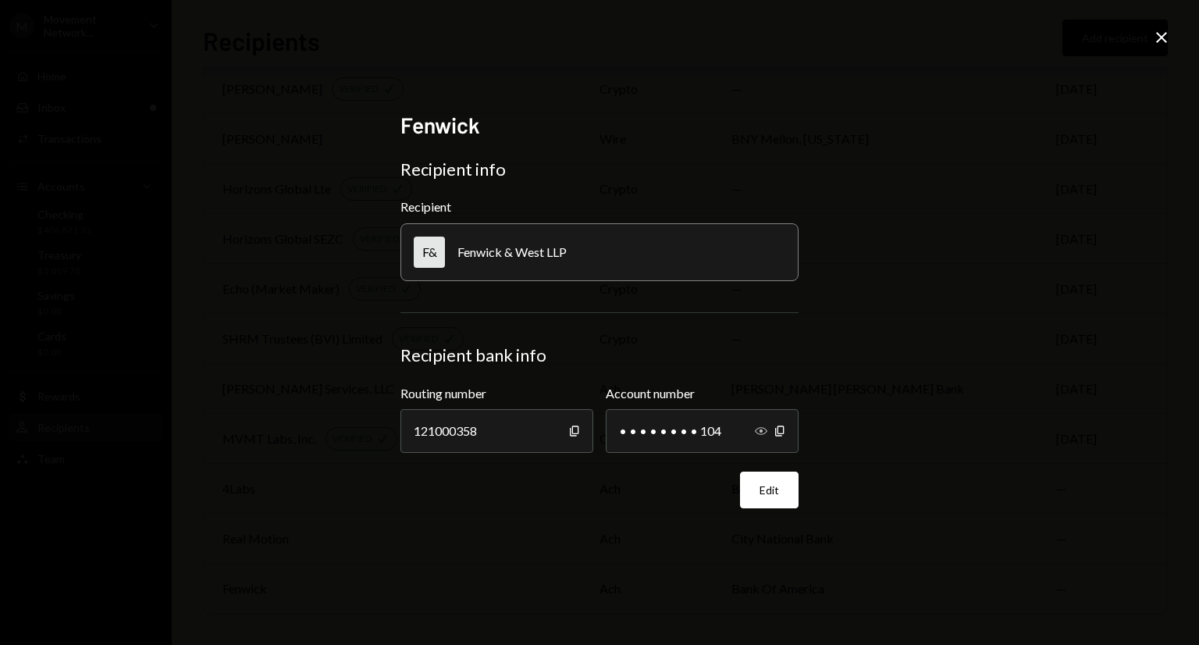
click at [761, 428] on icon "Show" at bounding box center [761, 431] width 12 height 12
click at [1159, 41] on icon "Close" at bounding box center [1161, 37] width 19 height 19
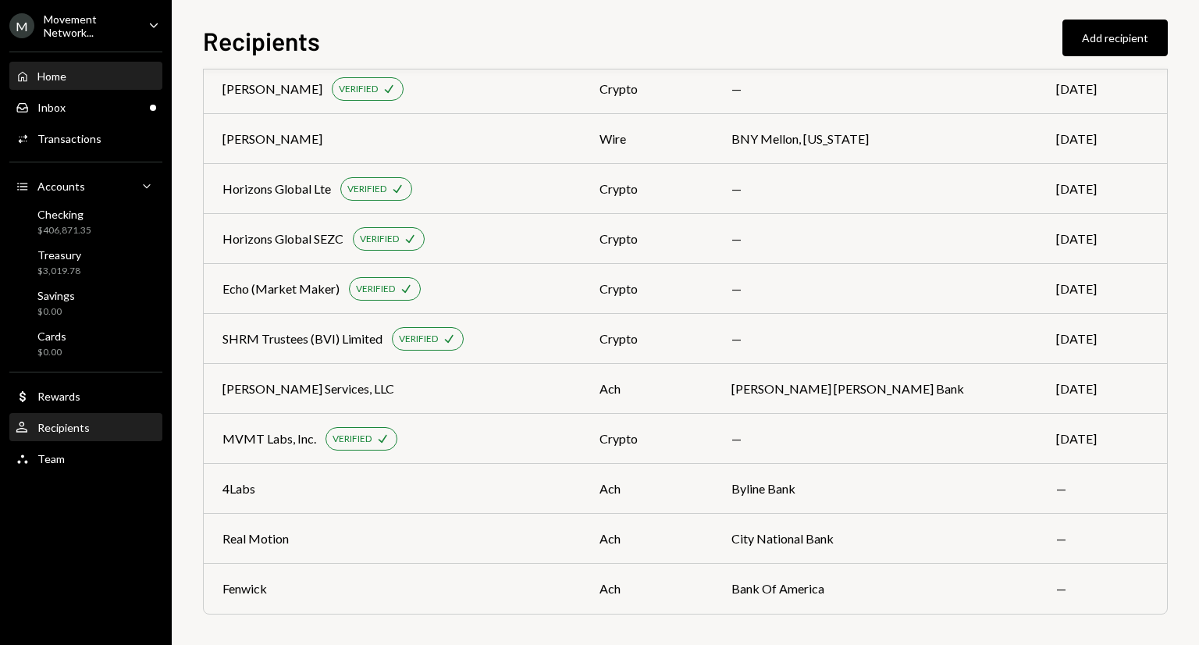
click at [69, 85] on div "Home Home" at bounding box center [86, 76] width 140 height 27
